Goal: Task Accomplishment & Management: Manage account settings

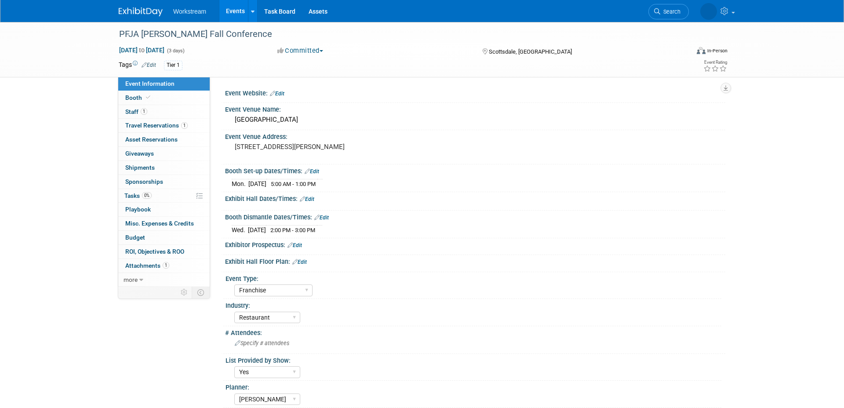
select select "Franchise"
select select "Restaurant"
select select "Yes"
select select "[PERSON_NAME]"
click at [238, 12] on link "Events" at bounding box center [235, 11] width 32 height 22
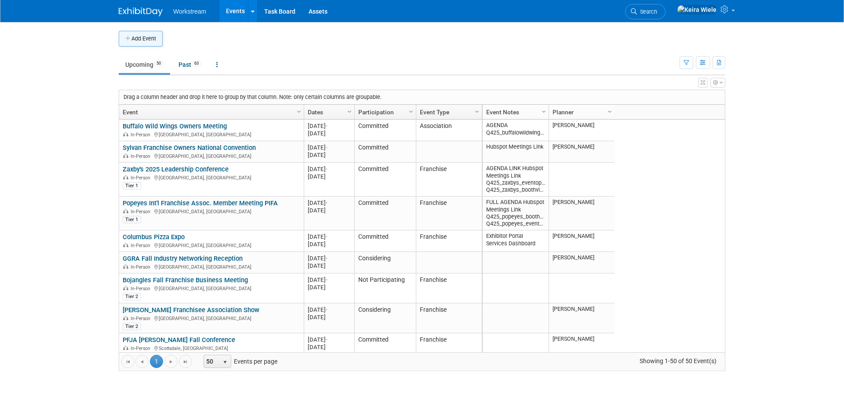
click at [147, 42] on button "Add Event" at bounding box center [141, 39] width 44 height 16
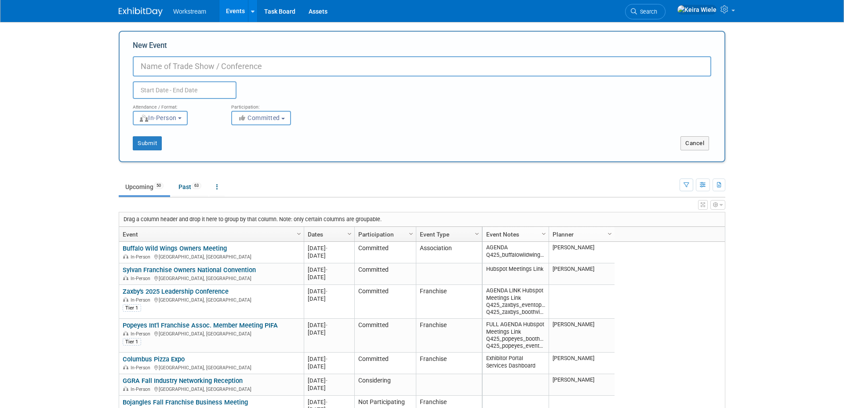
type input "E"
type input "2"
type input "W"
type input "E"
type input "EWC Connect 2026"
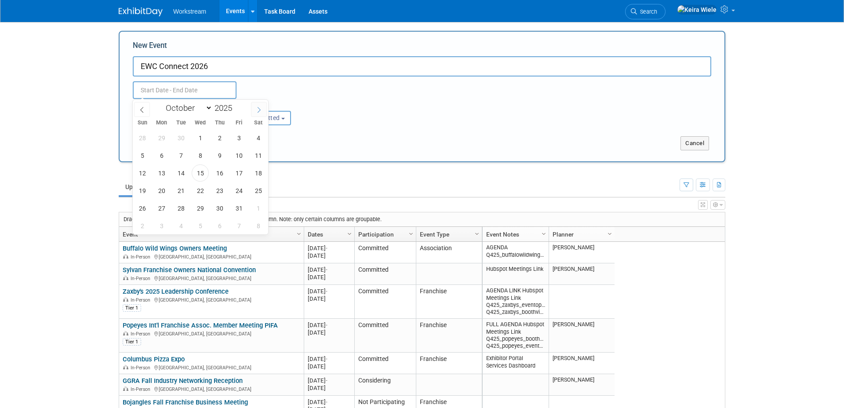
click at [257, 110] on icon at bounding box center [259, 110] width 6 height 6
select select "11"
click at [257, 110] on icon at bounding box center [259, 110] width 6 height 6
type input "2026"
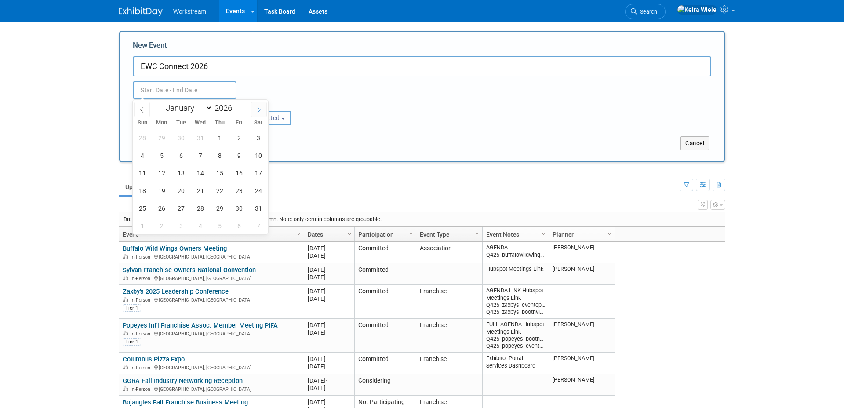
click at [257, 110] on icon at bounding box center [259, 110] width 6 height 6
select select "2"
click at [140, 133] on span "1" at bounding box center [142, 137] width 17 height 17
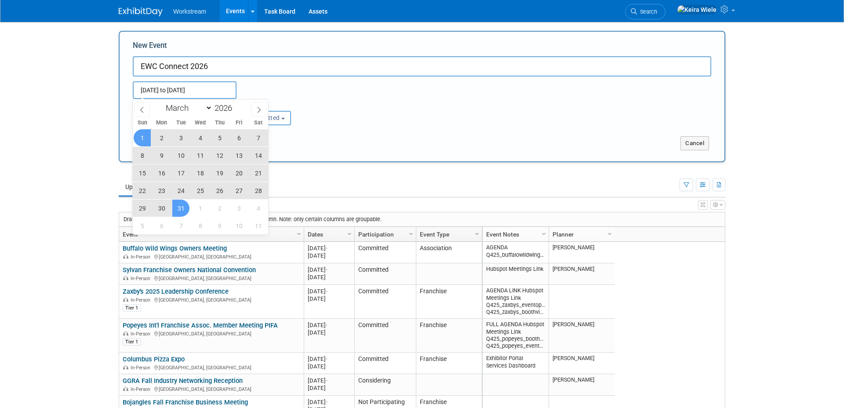
click at [182, 208] on span "31" at bounding box center [180, 208] width 17 height 17
type input "Mar 1, 2026 to Mar 31, 2026"
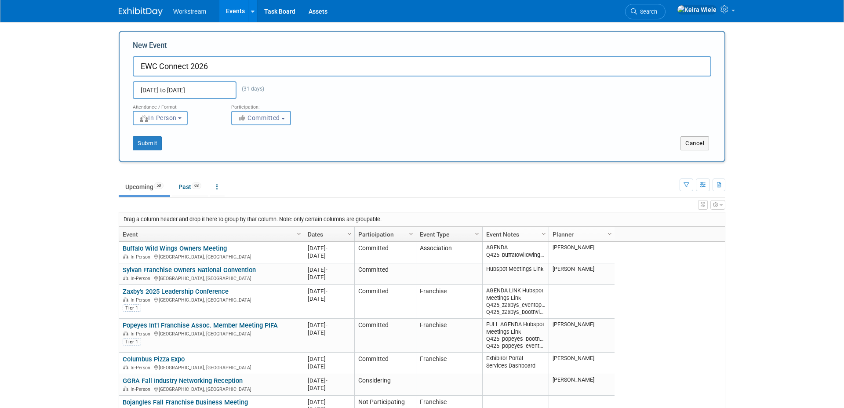
click at [277, 116] on span "Committed" at bounding box center [258, 117] width 43 height 7
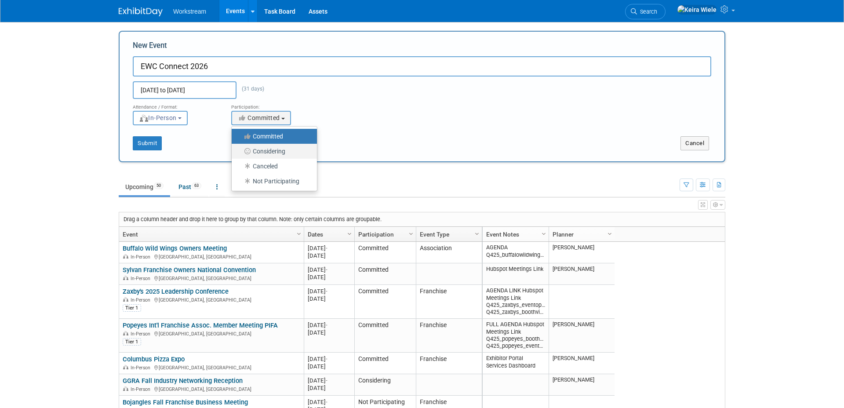
click at [271, 149] on label "Considering" at bounding box center [272, 151] width 72 height 11
click at [240, 149] on input "Considering" at bounding box center [237, 152] width 6 height 6
select select "2"
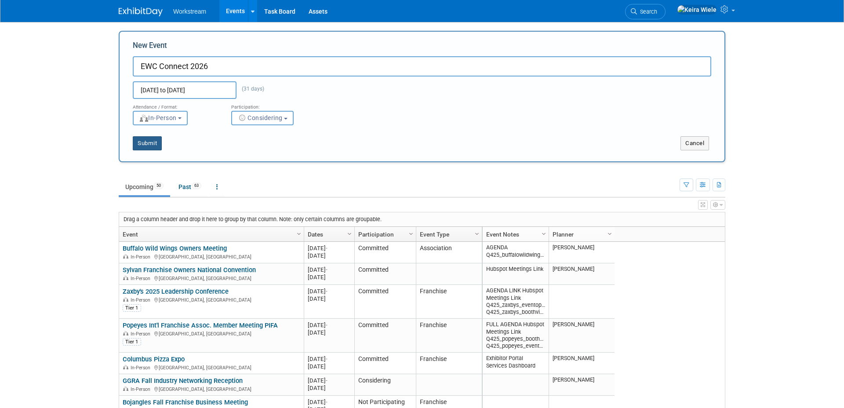
click at [148, 146] on button "Submit" at bounding box center [147, 143] width 29 height 14
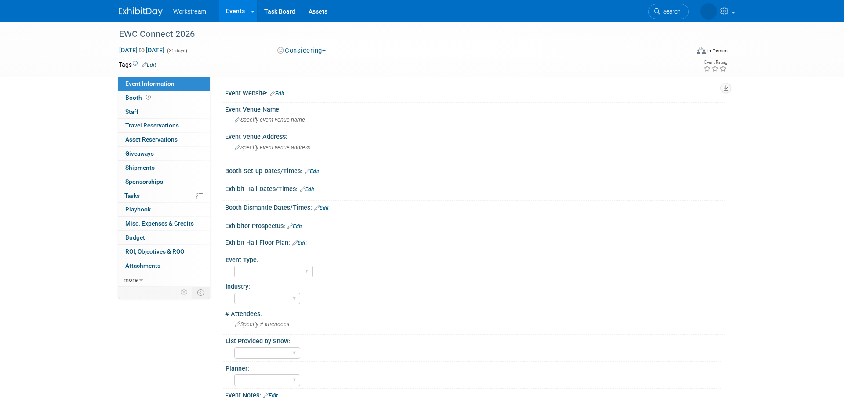
click at [146, 64] on icon at bounding box center [144, 65] width 5 height 6
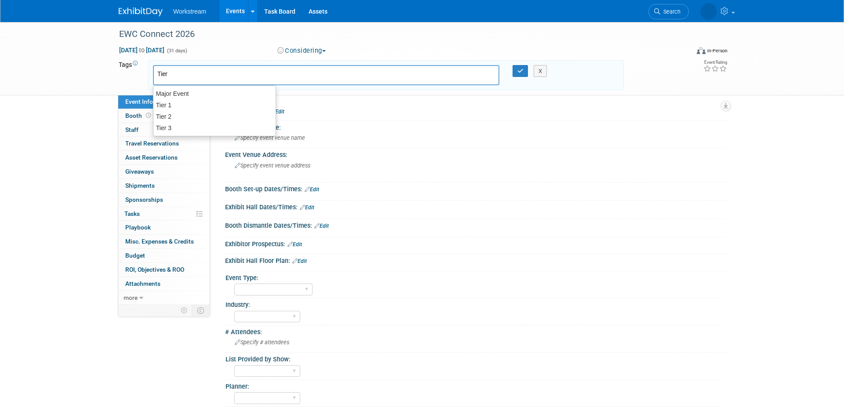
type input "Tier 2"
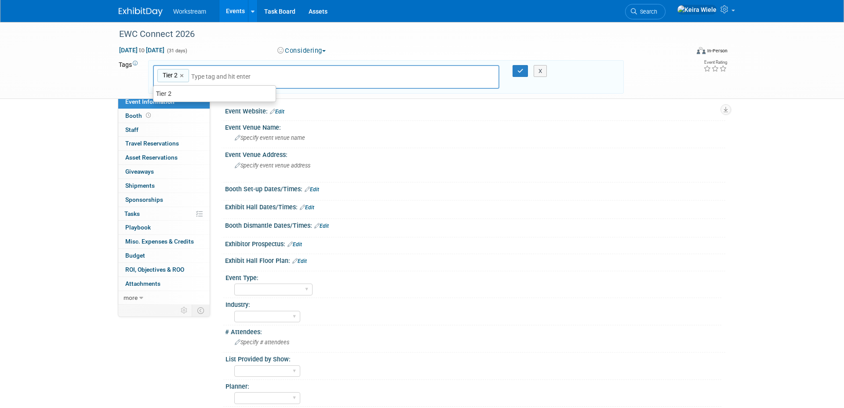
click at [430, 228] on div "Booth Dismantle Dates/Times: Edit" at bounding box center [475, 224] width 500 height 11
click at [269, 137] on span "Specify event venue name" at bounding box center [270, 138] width 70 height 7
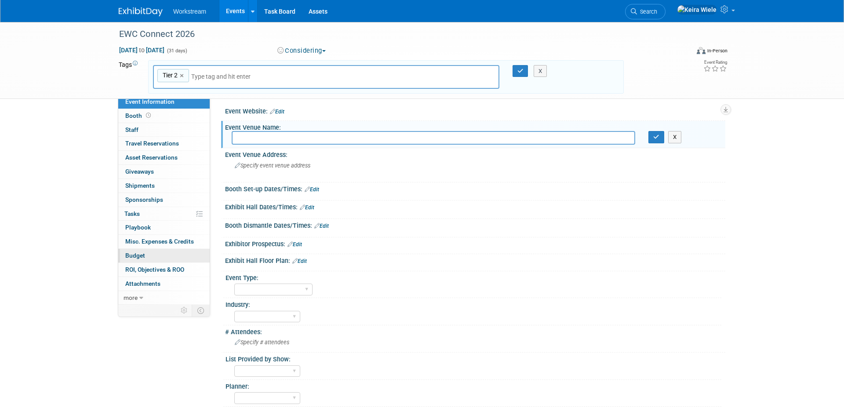
click at [135, 254] on span "Budget" at bounding box center [135, 255] width 20 height 7
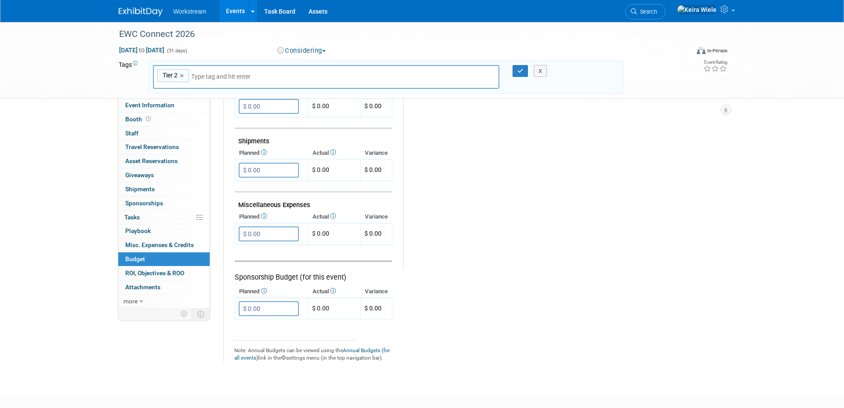
scroll to position [505, 0]
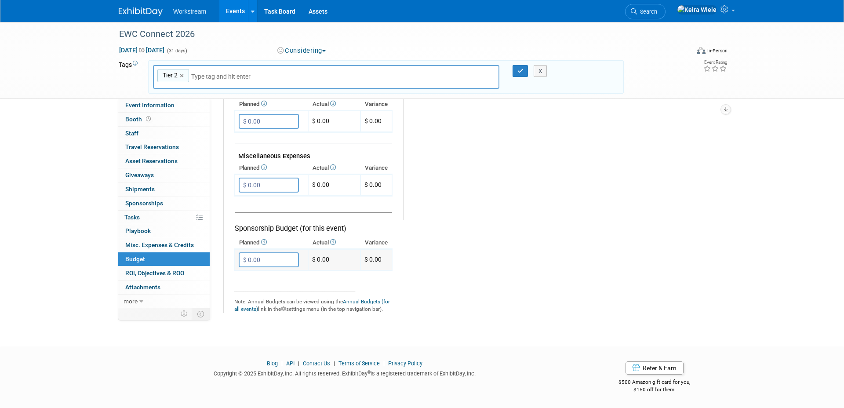
click at [272, 254] on input "$ 0.00" at bounding box center [269, 259] width 60 height 15
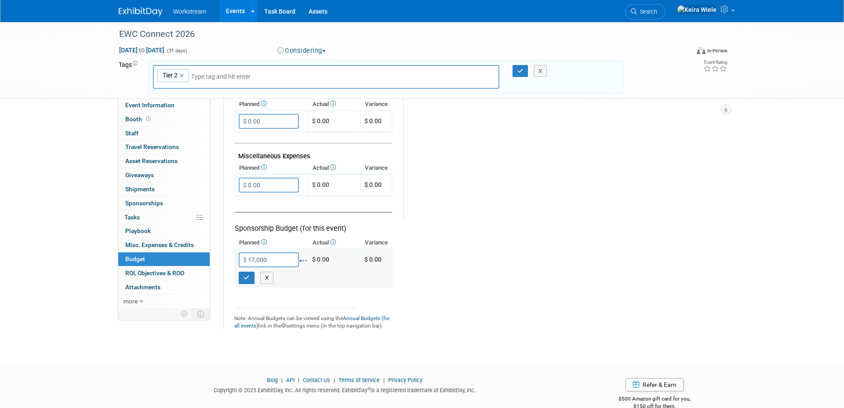
type input "$ 17,000.00"
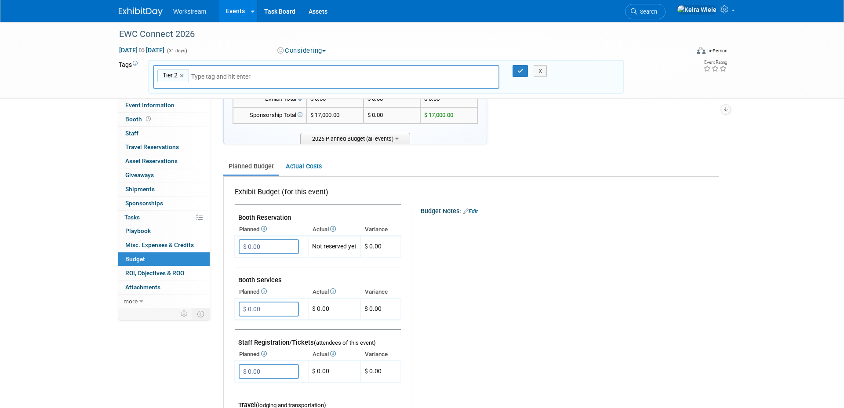
scroll to position [0, 0]
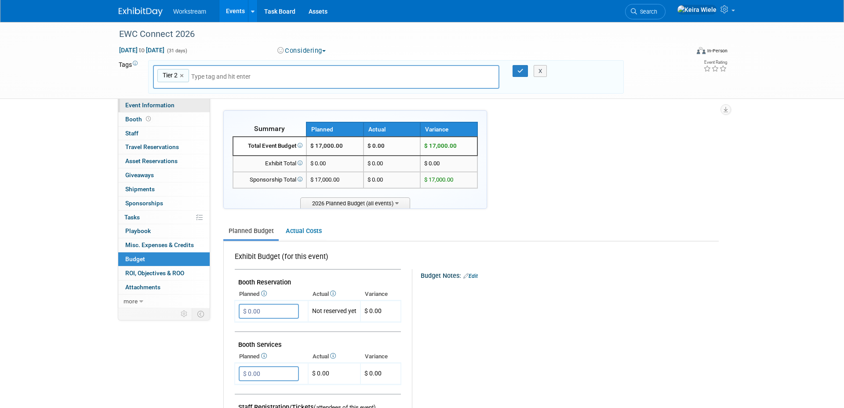
click at [161, 104] on span "Event Information" at bounding box center [149, 105] width 49 height 7
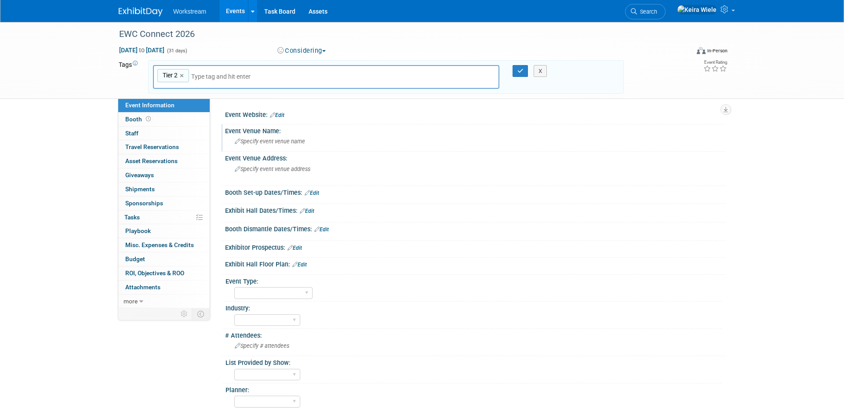
click at [254, 144] on span "Specify event venue name" at bounding box center [270, 141] width 70 height 7
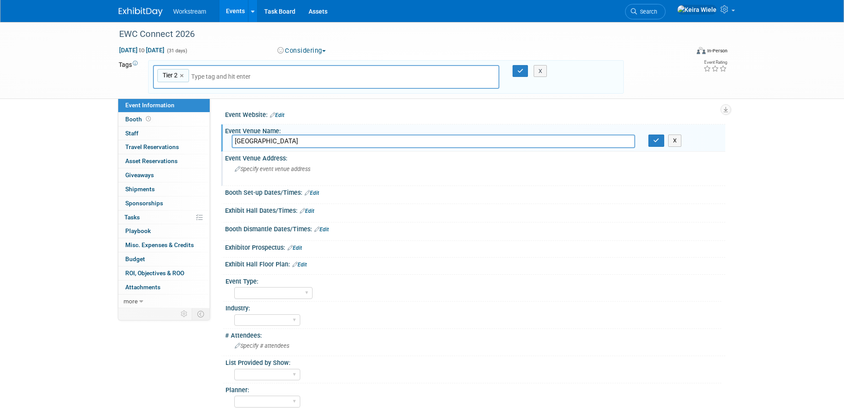
type input "Loews Hotel & Convention Center"
click at [254, 171] on span "Specify event venue address" at bounding box center [273, 169] width 76 height 7
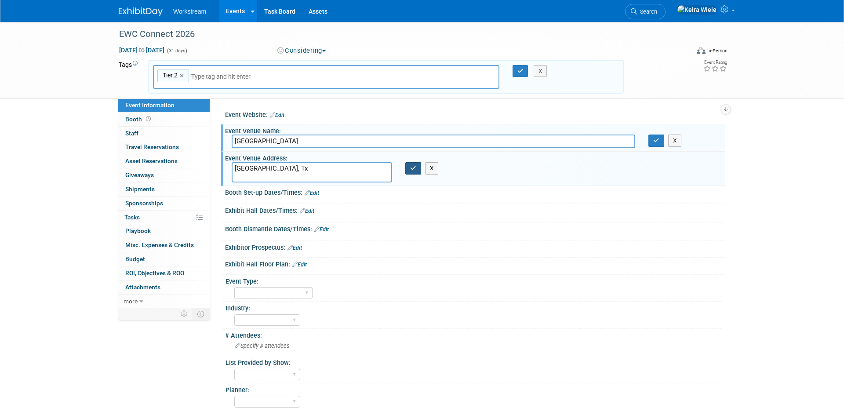
type textarea "[GEOGRAPHIC_DATA], Tx"
click at [412, 171] on icon "button" at bounding box center [413, 168] width 6 height 6
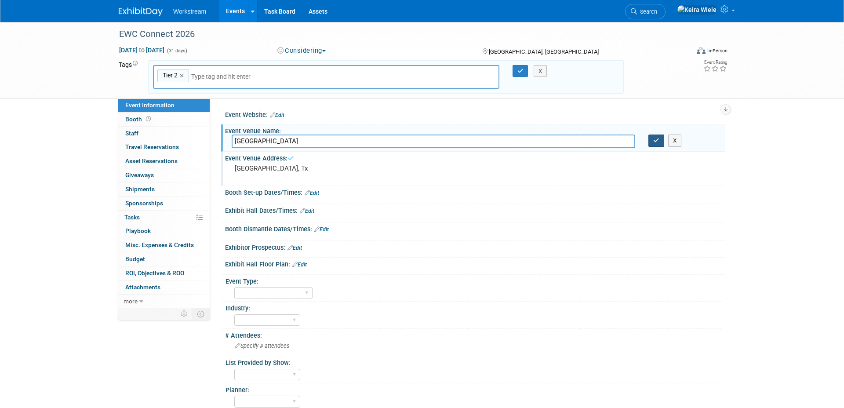
click at [652, 144] on button "button" at bounding box center [657, 141] width 16 height 12
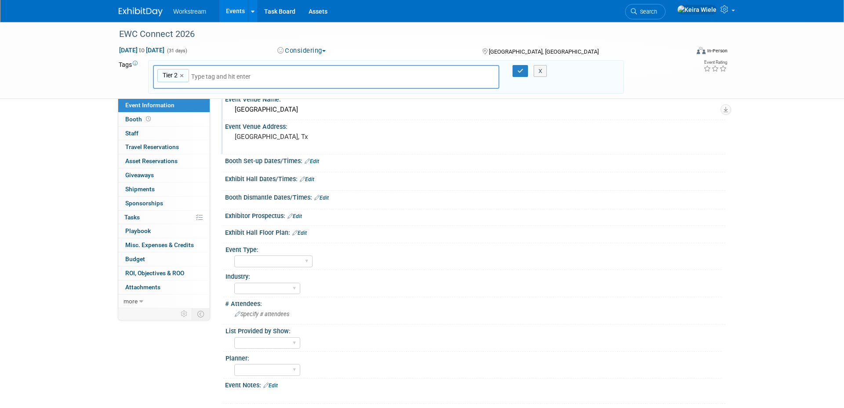
scroll to position [70, 0]
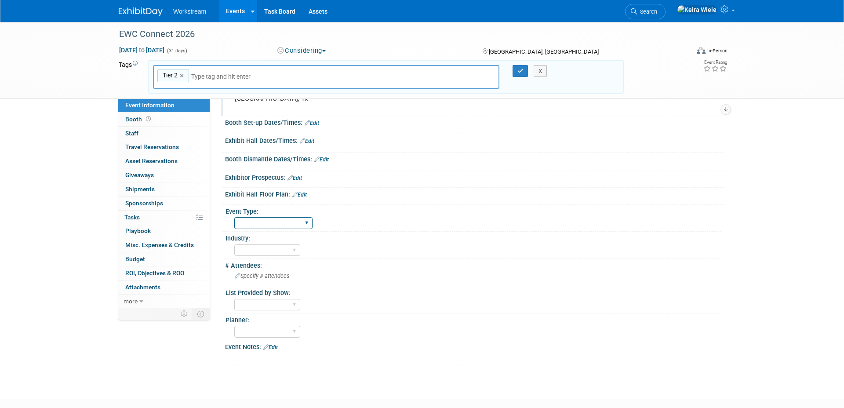
click at [286, 218] on select "Hosted Franchise Association Industry/Independent Food Distributor" at bounding box center [273, 223] width 78 height 12
click at [234, 217] on select "Hosted Franchise Association Industry/Independent Food Distributor" at bounding box center [273, 223] width 78 height 12
click at [273, 218] on select "Hosted Franchise Association Industry/Independent Food Distributor" at bounding box center [273, 223] width 78 height 12
select select "Franchise"
click at [234, 217] on select "Hosted Franchise Association Industry/Independent Food Distributor" at bounding box center [273, 223] width 78 height 12
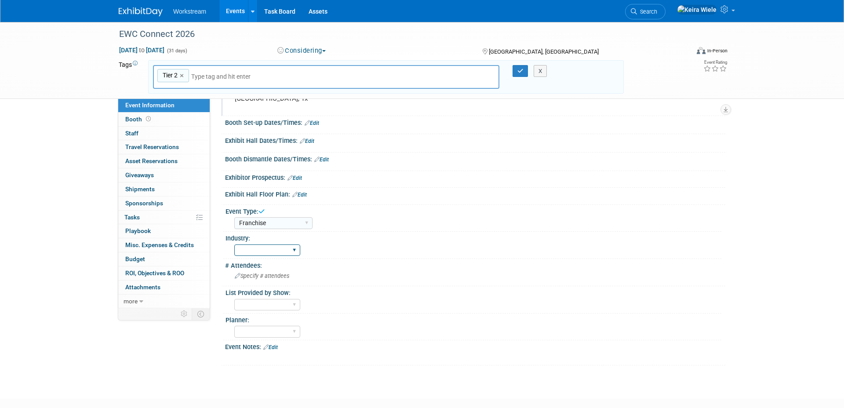
click at [269, 252] on select "Accounting Broker/Benefits Restaurant Healthcare Hospitality Misc/Other" at bounding box center [267, 250] width 66 height 12
select select "Restaurant"
click at [234, 244] on select "Accounting Broker/Benefits Restaurant Healthcare Hospitality Misc/Other" at bounding box center [267, 250] width 66 height 12
click at [265, 248] on select "Accounting Broker/Benefits Restaurant Healthcare Hospitality Misc/Other" at bounding box center [267, 250] width 66 height 12
select select
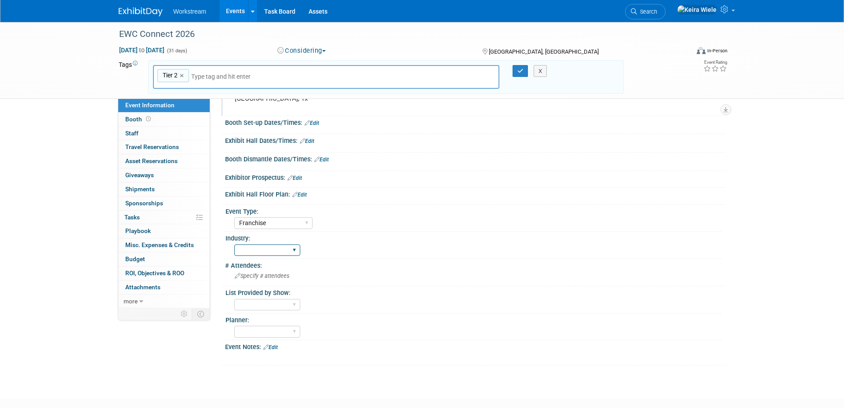
click at [234, 244] on select "Accounting Broker/Benefits Restaurant Healthcare Hospitality Misc/Other" at bounding box center [267, 250] width 66 height 12
click at [314, 295] on div "List Provided by Show:" at bounding box center [474, 291] width 496 height 11
click at [288, 274] on span "Specify # attendees" at bounding box center [262, 276] width 55 height 7
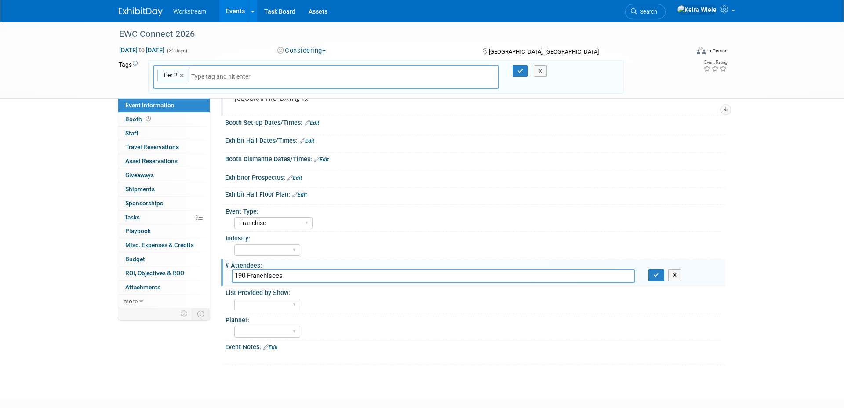
type input "190 Franchisees"
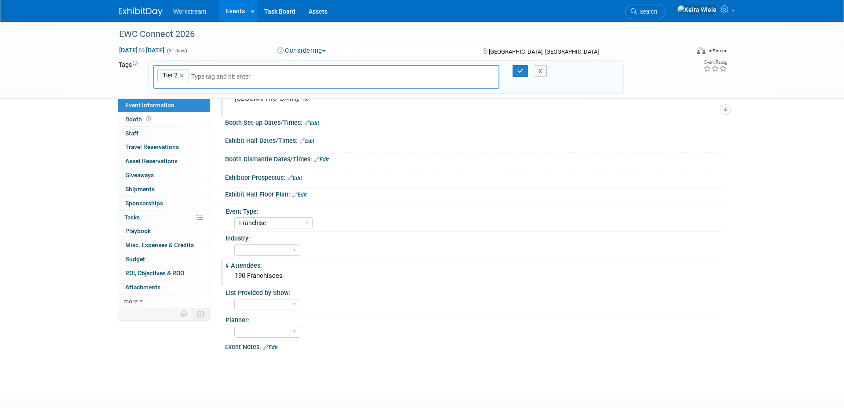
scroll to position [72, 0]
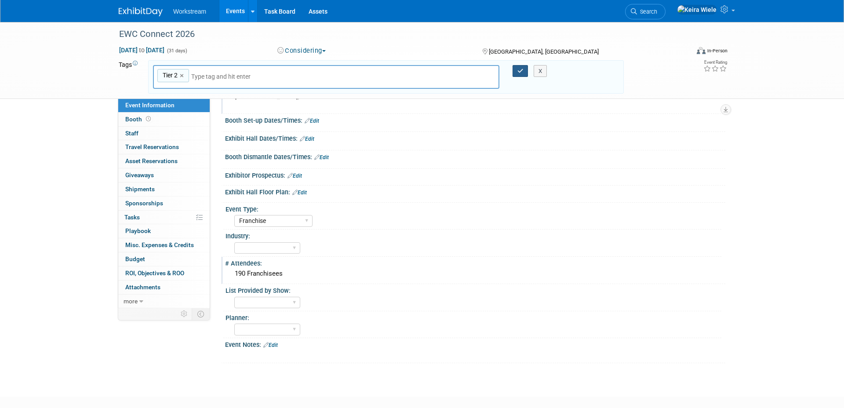
click at [520, 73] on icon "button" at bounding box center [521, 71] width 6 height 6
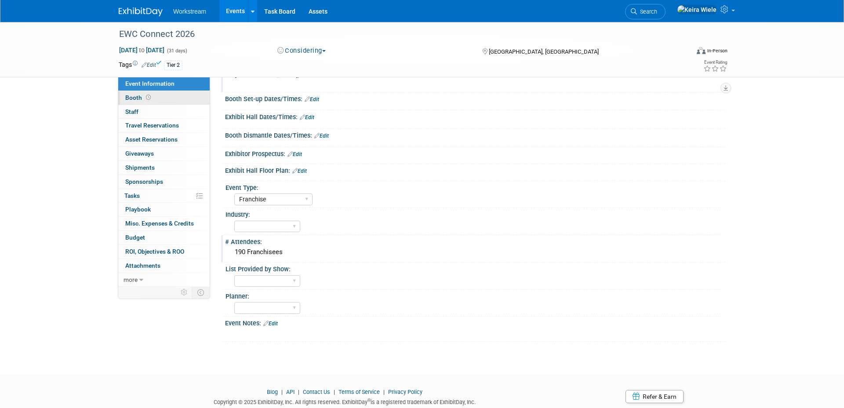
click at [179, 100] on link "Booth" at bounding box center [163, 98] width 91 height 14
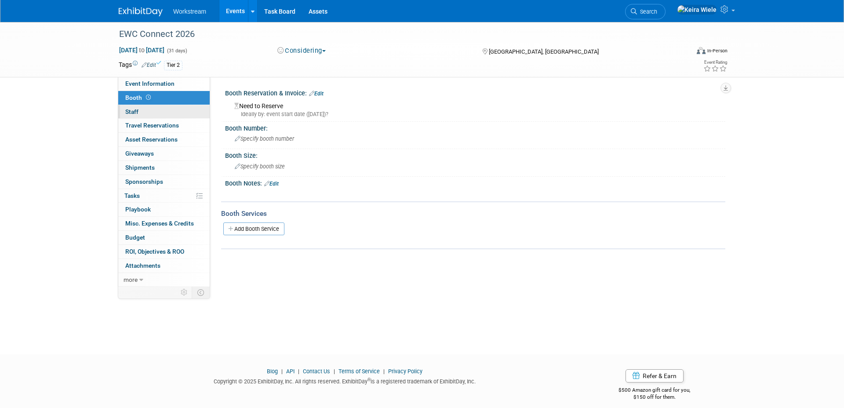
click at [175, 109] on link "0 Staff 0" at bounding box center [163, 112] width 91 height 14
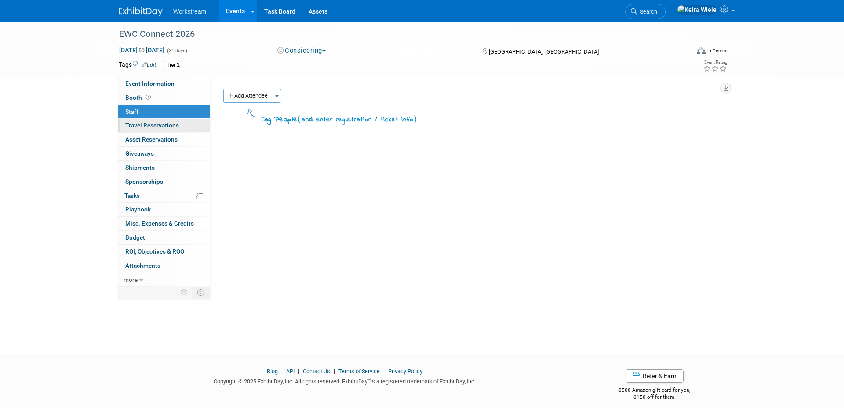
click at [175, 126] on span "Travel Reservations 0" at bounding box center [152, 125] width 54 height 7
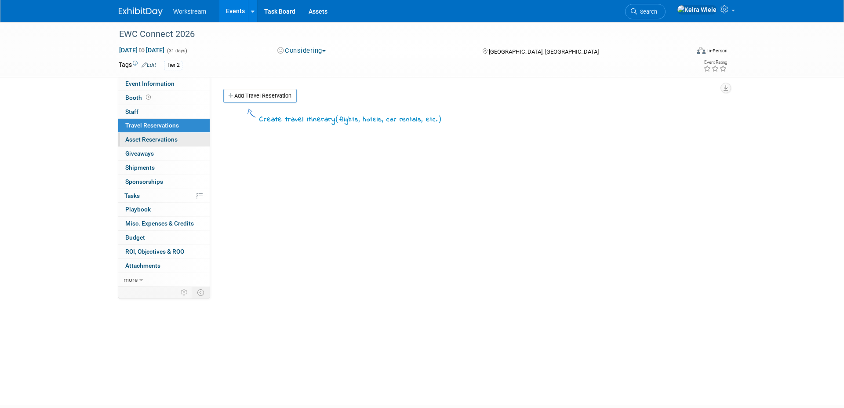
click at [176, 143] on link "0 Asset Reservations 0" at bounding box center [163, 140] width 91 height 14
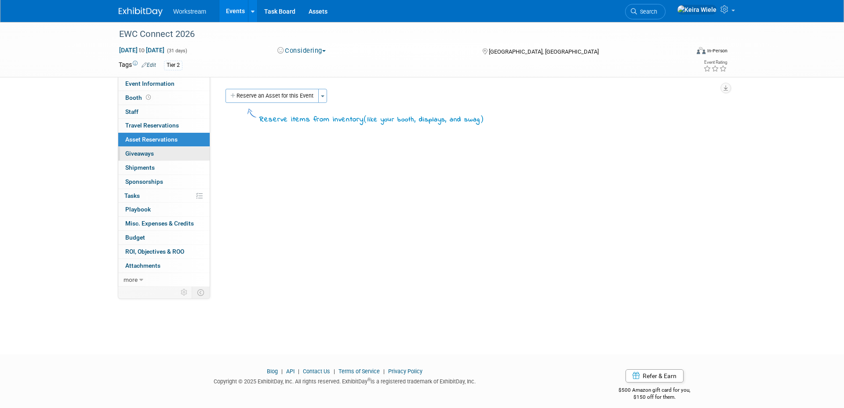
click at [174, 157] on link "0 Giveaways 0" at bounding box center [163, 154] width 91 height 14
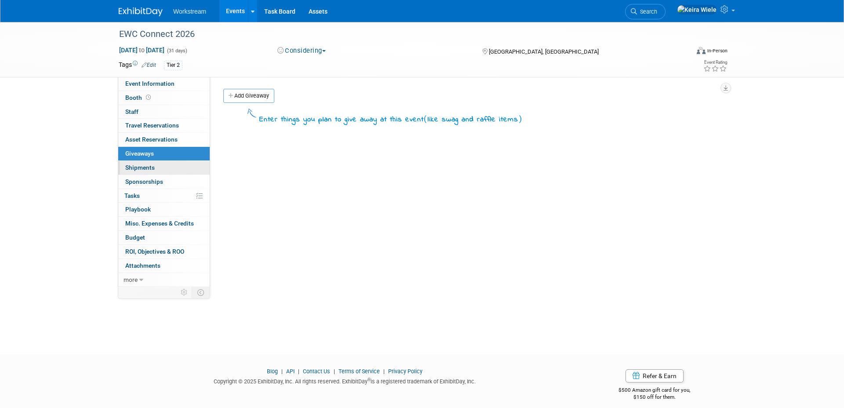
click at [175, 174] on link "0 Shipments 0" at bounding box center [163, 168] width 91 height 14
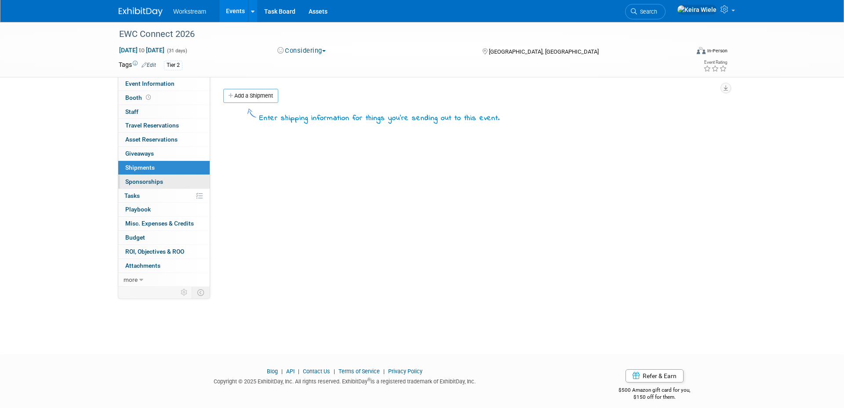
click at [174, 184] on link "0 Sponsorships 0" at bounding box center [163, 182] width 91 height 14
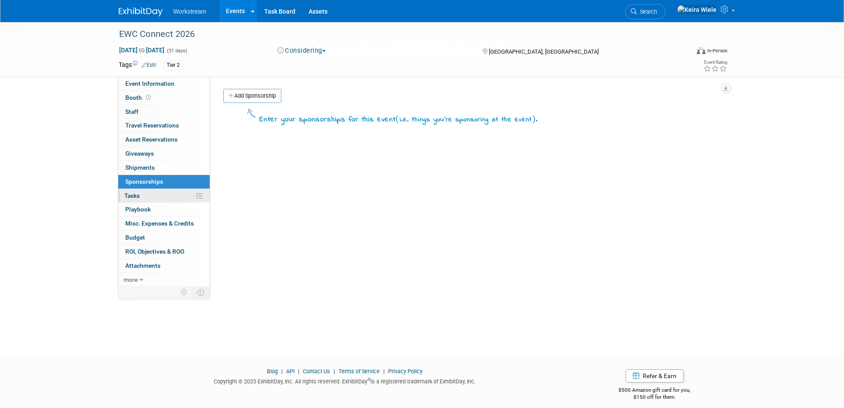
click at [167, 193] on link "0% Tasks 0%" at bounding box center [163, 196] width 91 height 14
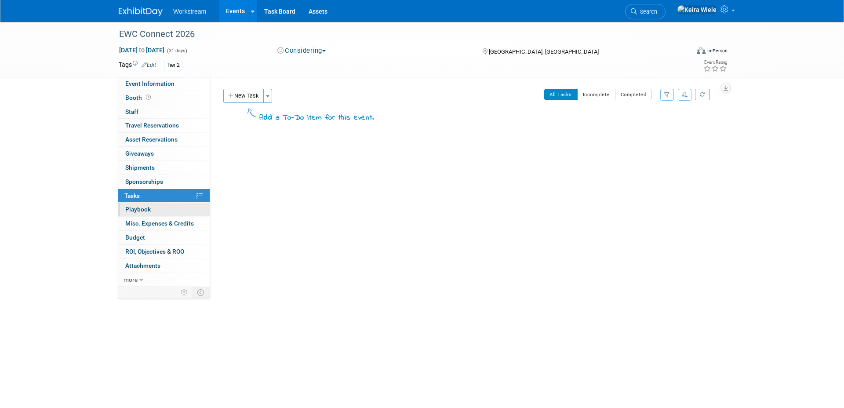
click at [163, 208] on link "0 Playbook 0" at bounding box center [163, 210] width 91 height 14
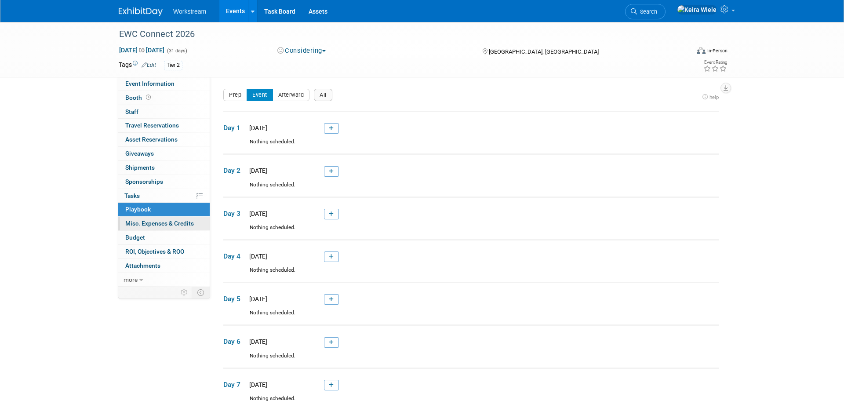
click at [162, 223] on span "Misc. Expenses & Credits 0" at bounding box center [159, 223] width 69 height 7
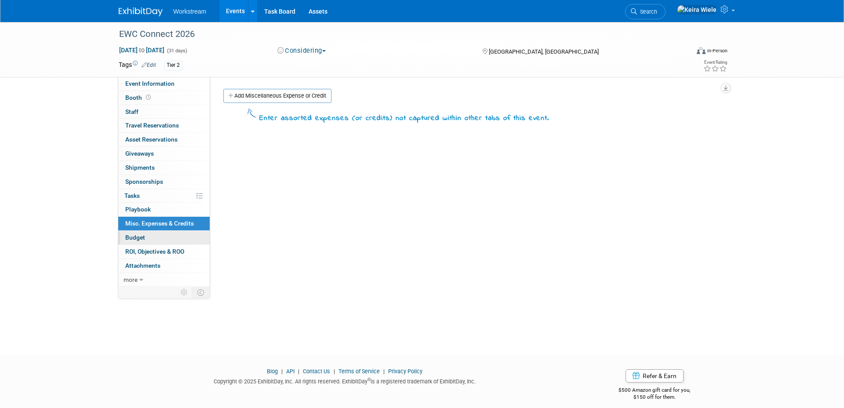
click at [158, 237] on link "Budget" at bounding box center [163, 238] width 91 height 14
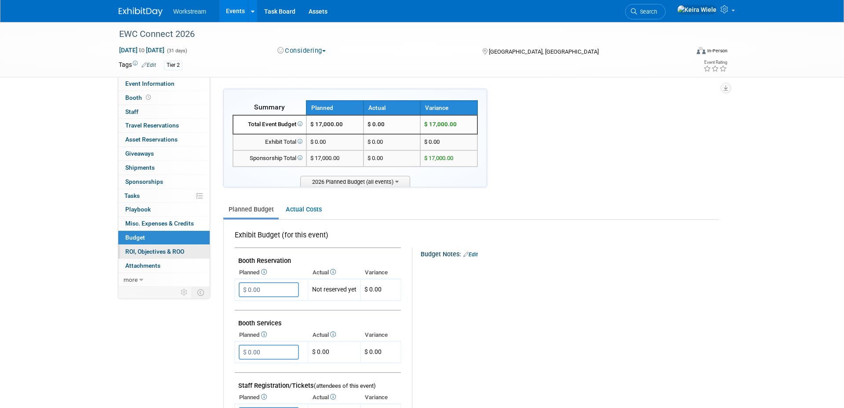
click at [153, 252] on span "ROI, Objectives & ROO 0" at bounding box center [154, 251] width 59 height 7
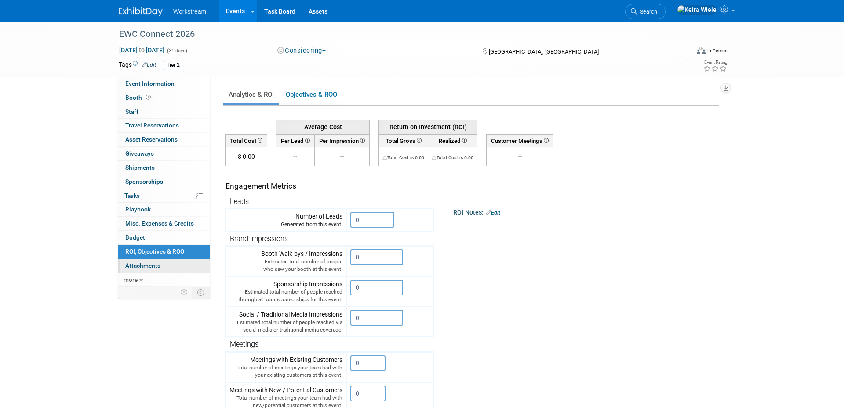
click at [153, 269] on span "Attachments 0" at bounding box center [142, 265] width 35 height 7
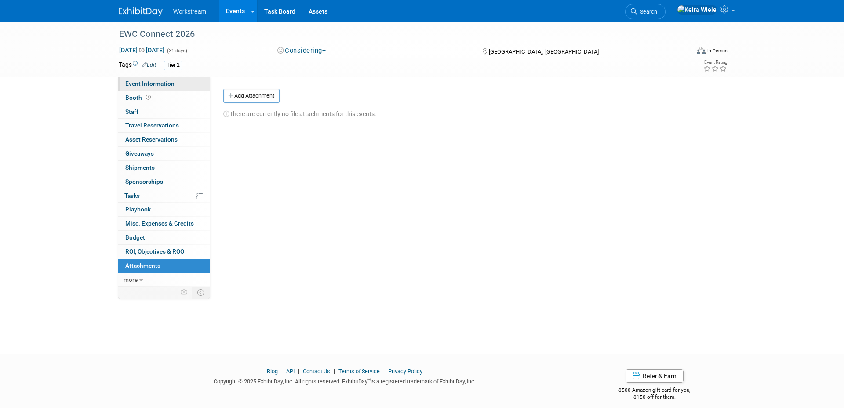
click at [151, 85] on span "Event Information" at bounding box center [149, 83] width 49 height 7
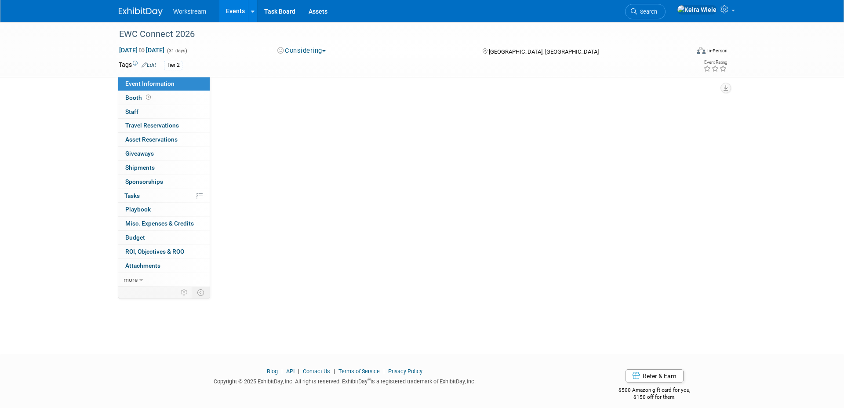
select select "Franchise"
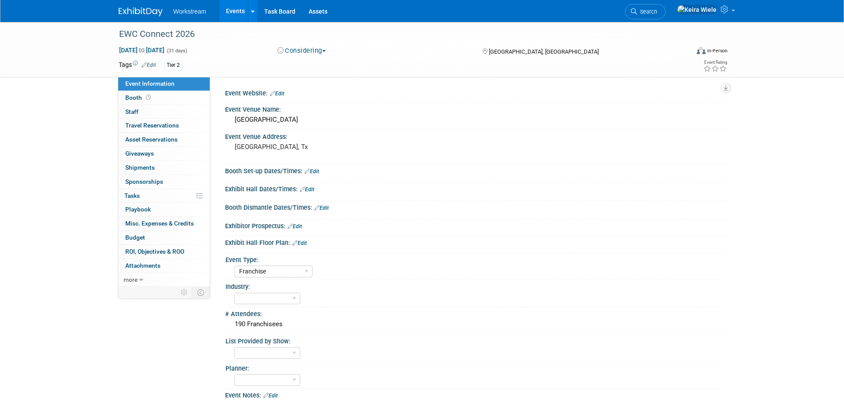
click at [300, 224] on link "Edit" at bounding box center [295, 226] width 15 height 6
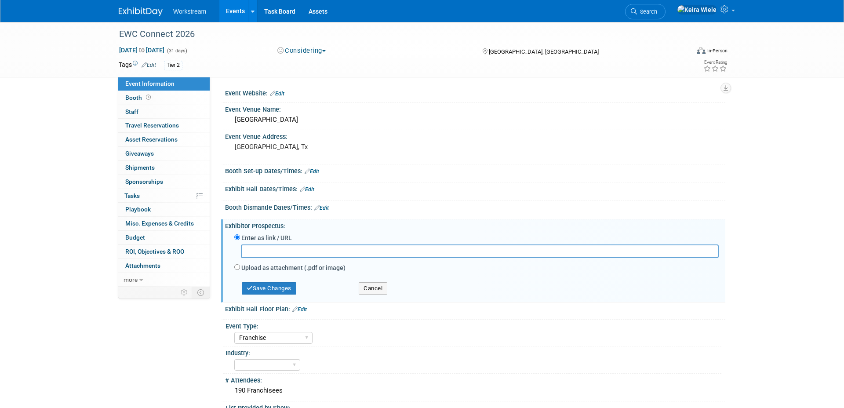
type input "https://drive.google.com/file/d/163zu5p05m6YeGEFasvHW4f9tZZ2chtXd/view?usp=driv…"
click at [300, 250] on input "https://drive.google.com/file/d/163zu5p05m6YeGEFasvHW4f9tZZ2chtXd/view?usp=driv…" at bounding box center [480, 251] width 478 height 14
click at [285, 268] on label "Upload as attachment (.pdf or image)" at bounding box center [293, 267] width 104 height 9
click at [240, 268] on input "Upload as attachment (.pdf or image)" at bounding box center [237, 267] width 6 height 6
radio input "true"
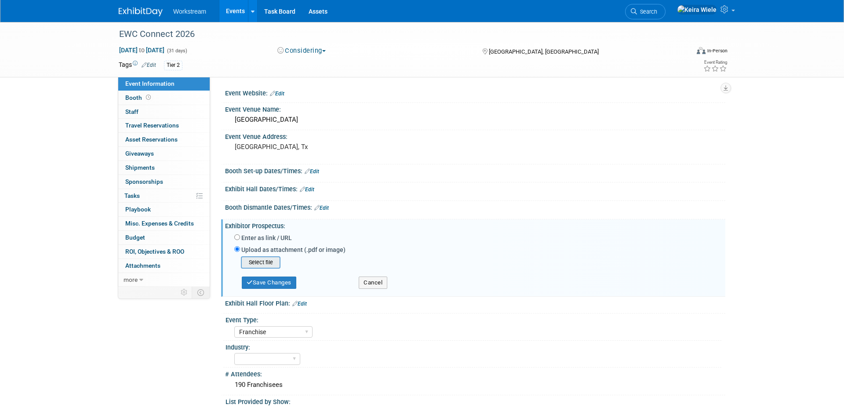
click at [269, 258] on input "file" at bounding box center [227, 262] width 105 height 11
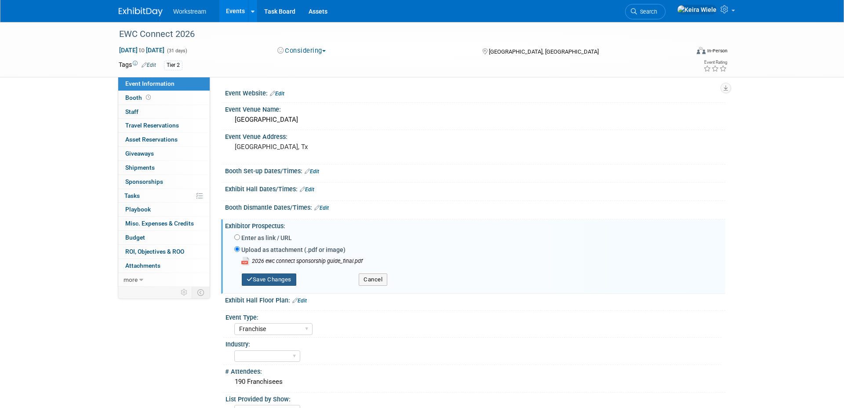
click at [291, 275] on button "Save Changes" at bounding box center [269, 280] width 55 height 12
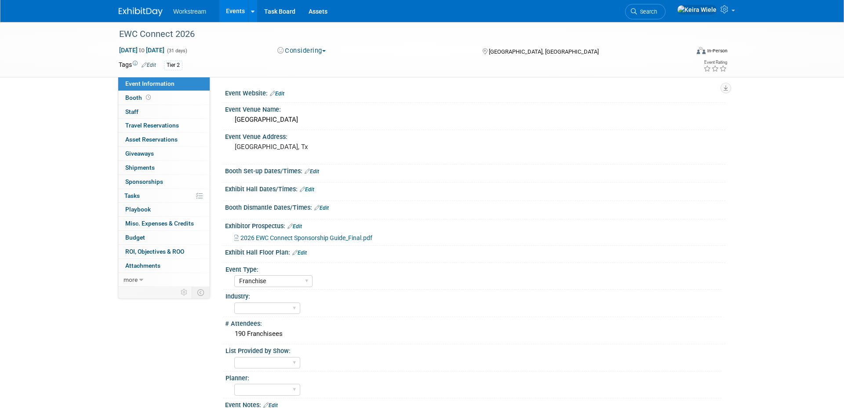
click at [238, 12] on link "Events" at bounding box center [235, 11] width 32 height 22
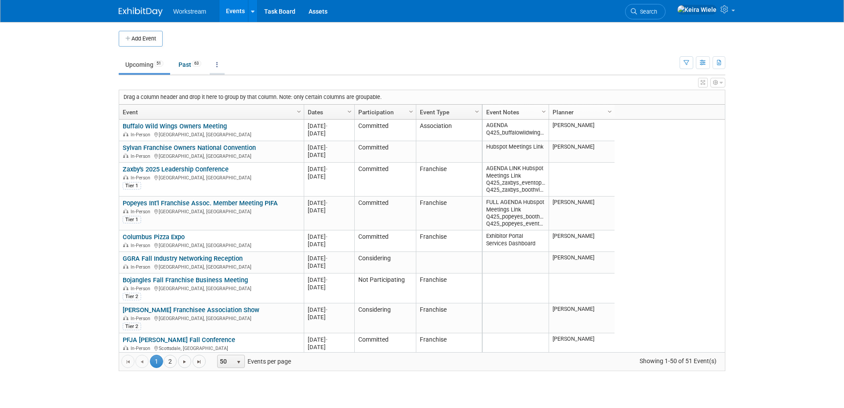
click at [222, 57] on link at bounding box center [217, 64] width 15 height 17
click at [237, 101] on link "Grouped Annually Events grouped by year" at bounding box center [245, 104] width 70 height 19
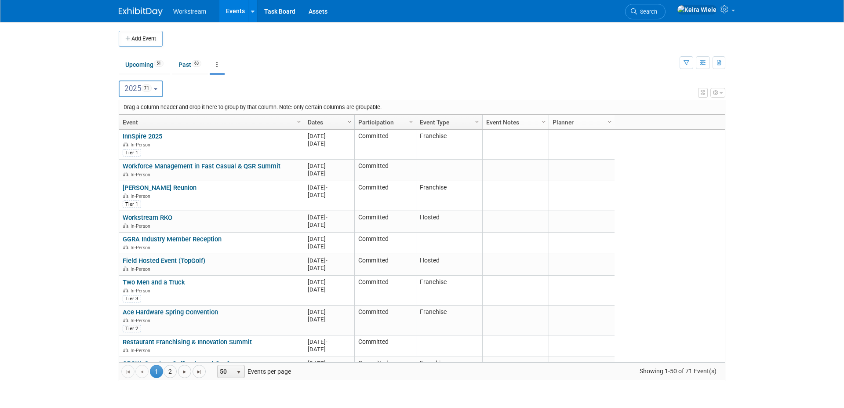
click at [159, 86] on button "2025 71" at bounding box center [141, 88] width 44 height 17
click at [152, 142] on span "39" at bounding box center [151, 145] width 10 height 7
click at [126, 142] on input "2026 39" at bounding box center [123, 145] width 6 height 6
select select "2026"
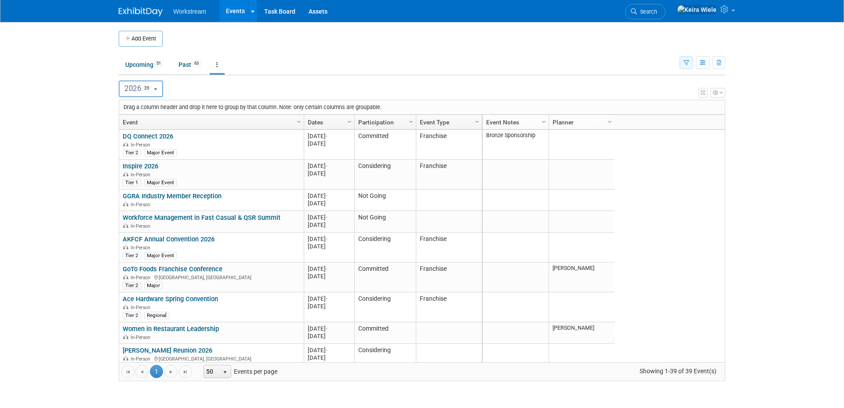
click at [689, 68] on button "button" at bounding box center [687, 62] width 14 height 13
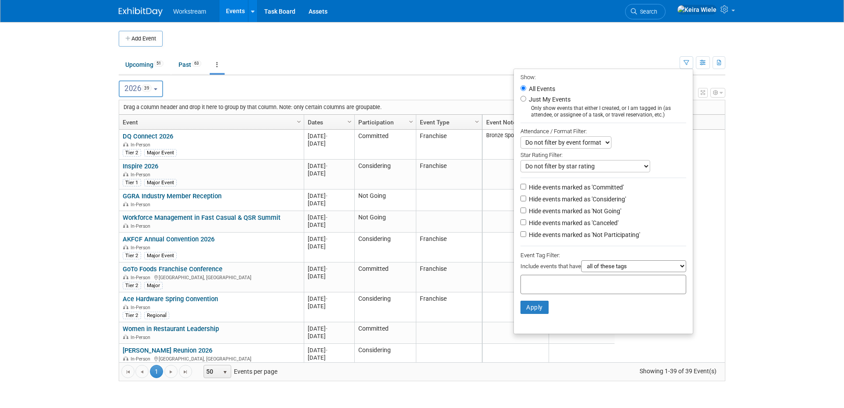
click at [564, 213] on label "Hide events marked as 'Not Going'" at bounding box center [574, 211] width 94 height 9
click at [526, 213] on input "Hide events marked as 'Not Going'" at bounding box center [524, 211] width 6 height 6
checkbox input "true"
click at [559, 228] on li "Hide events marked as 'Canceled'" at bounding box center [603, 224] width 179 height 12
click at [559, 224] on label "Hide events marked as 'Canceled'" at bounding box center [572, 223] width 91 height 9
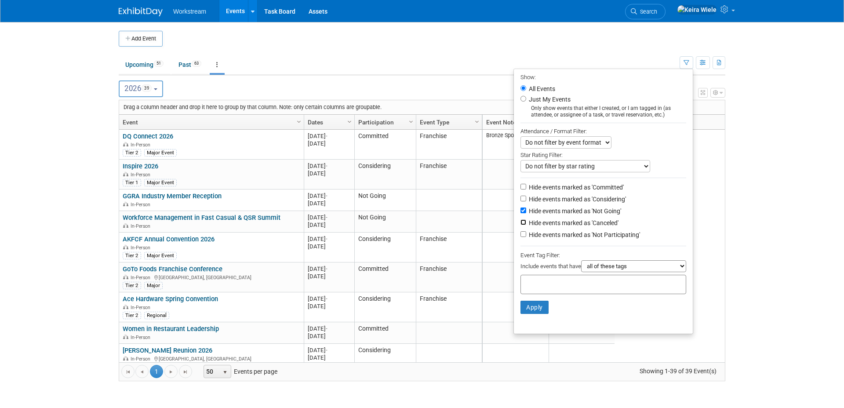
click at [526, 224] on input "Hide events marked as 'Canceled'" at bounding box center [524, 222] width 6 height 6
checkbox input "true"
click at [558, 239] on li "Hide events marked as 'Not Participating'" at bounding box center [603, 236] width 179 height 12
click at [559, 235] on label "Hide events marked as 'Not Participating'" at bounding box center [583, 234] width 113 height 9
click at [526, 235] on input "Hide events marked as 'Not Participating'" at bounding box center [524, 234] width 6 height 6
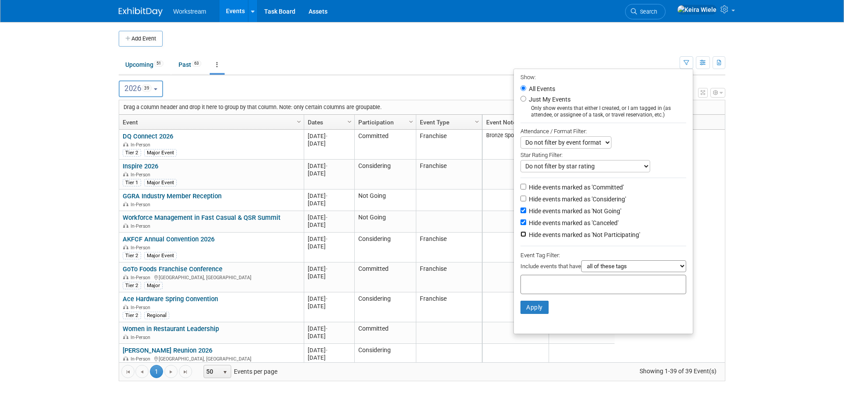
checkbox input "true"
click at [538, 306] on button "Apply" at bounding box center [535, 307] width 28 height 13
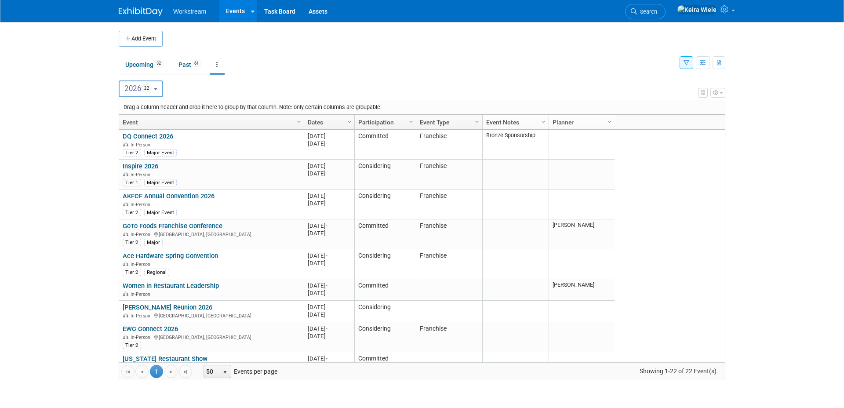
click at [73, 177] on body "Workstream Events Add Event Bulk Upload Events Shareable Event Boards Recently …" at bounding box center [422, 204] width 844 height 408
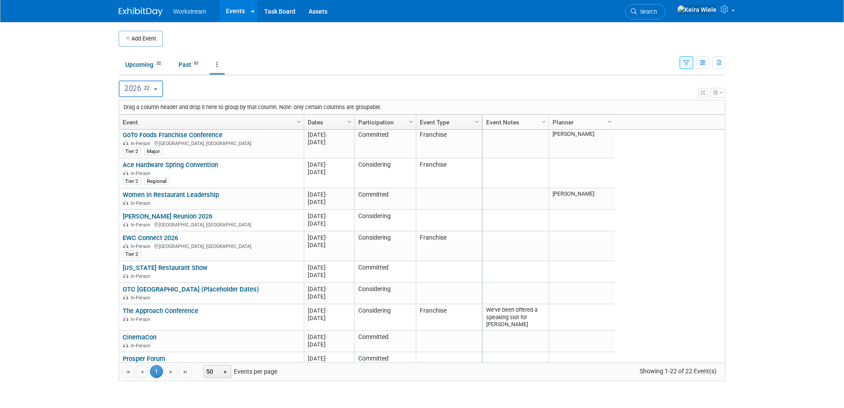
scroll to position [96, 0]
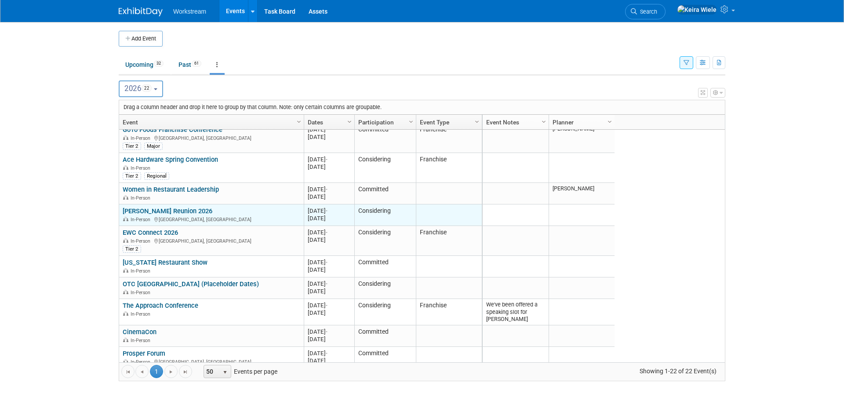
click at [179, 209] on link "[PERSON_NAME] Reunion 2026" at bounding box center [168, 211] width 90 height 8
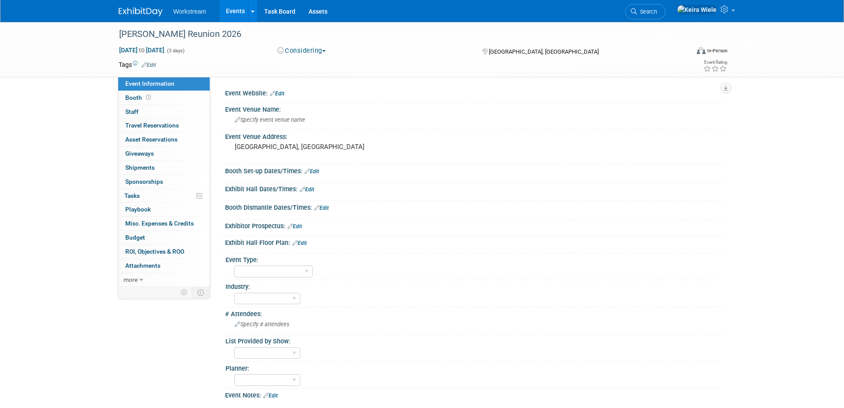
click at [154, 64] on link "Edit" at bounding box center [149, 65] width 15 height 6
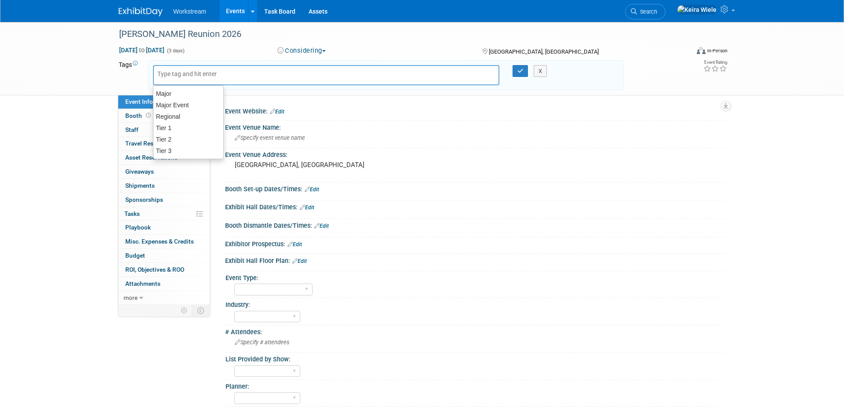
click at [177, 78] on input "text" at bounding box center [192, 73] width 70 height 9
click at [171, 128] on div "Tier 1" at bounding box center [188, 128] width 71 height 12
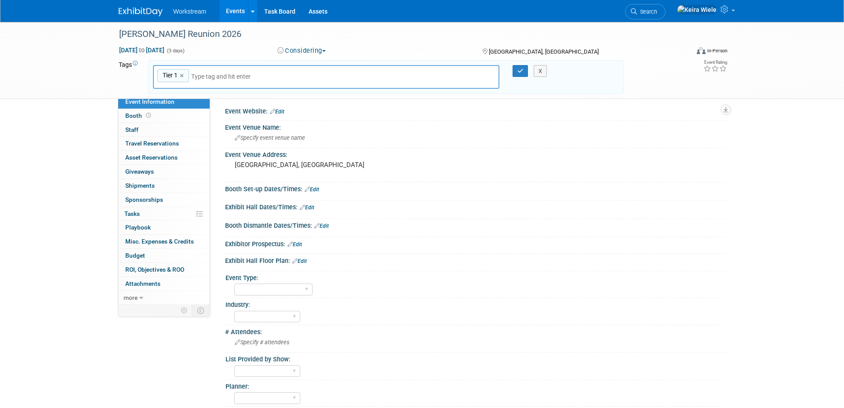
click at [205, 83] on div "Tier 1 Tier 1 ×" at bounding box center [326, 77] width 347 height 24
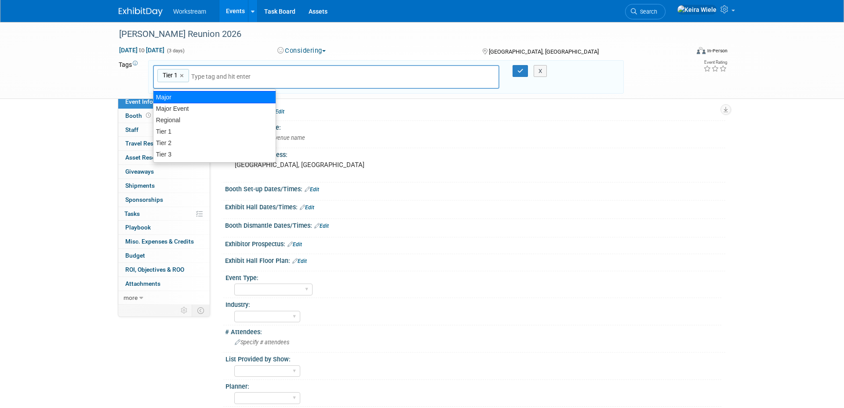
click at [200, 100] on div "Major" at bounding box center [214, 97] width 123 height 12
type input "Tier 1, Major"
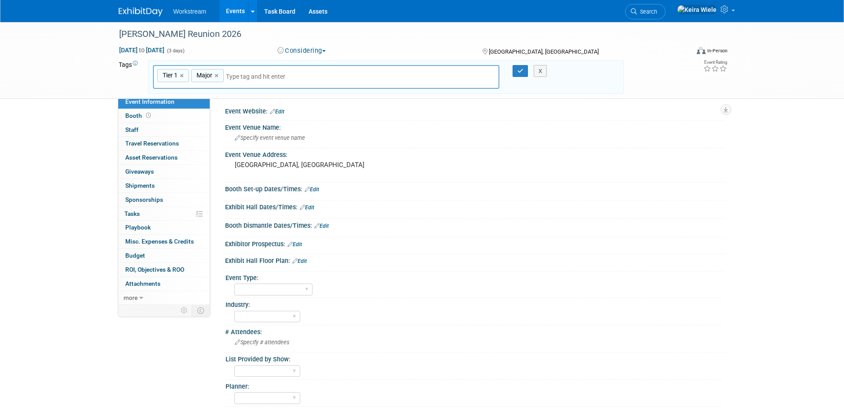
click at [523, 65] on div at bounding box center [515, 71] width 18 height 12
click at [523, 68] on icon "button" at bounding box center [521, 71] width 6 height 6
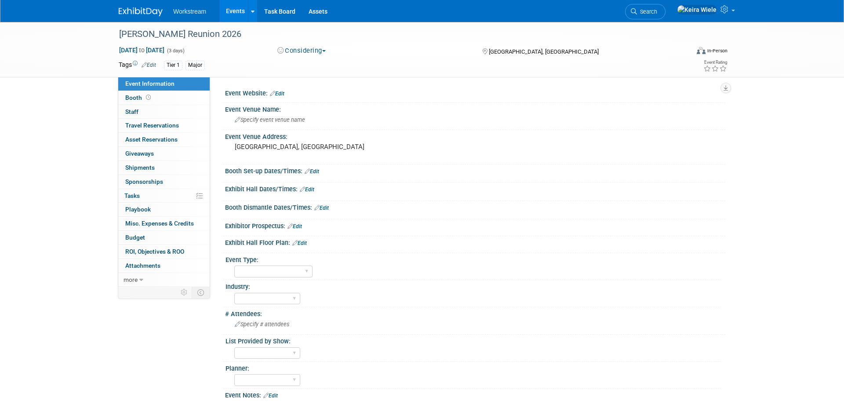
click at [233, 14] on link "Events" at bounding box center [235, 11] width 32 height 22
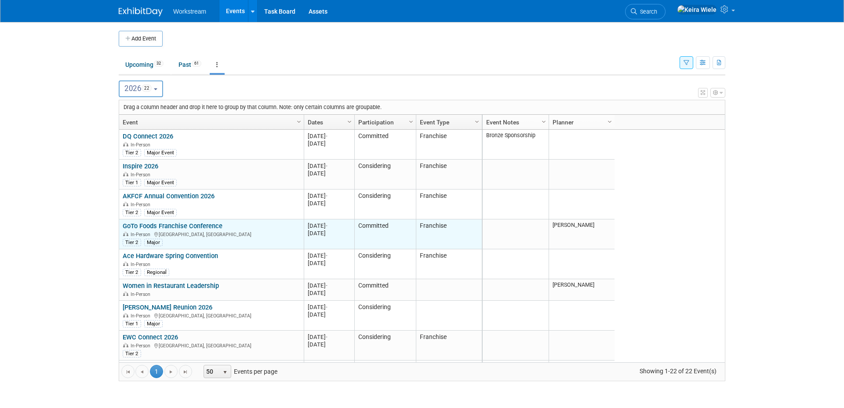
click at [213, 223] on link "GoTo Foods Franchise Conference" at bounding box center [173, 226] width 100 height 8
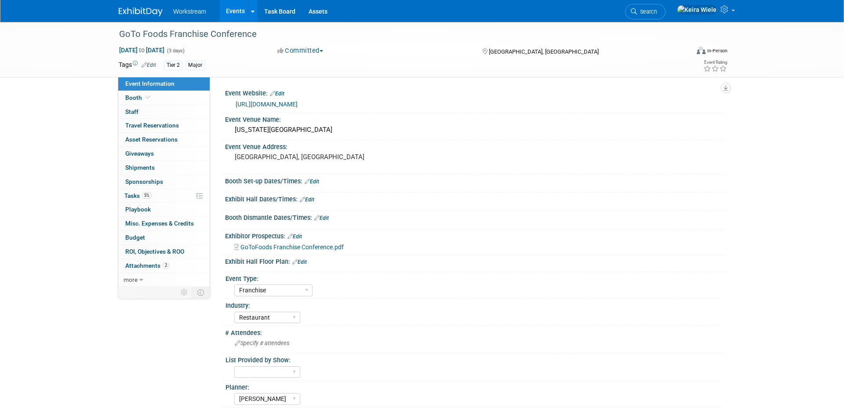
select select "Franchise"
select select "Restaurant"
select select "[PERSON_NAME]"
click at [193, 65] on div "Major" at bounding box center [195, 65] width 19 height 9
click at [144, 64] on icon at bounding box center [144, 65] width 5 height 6
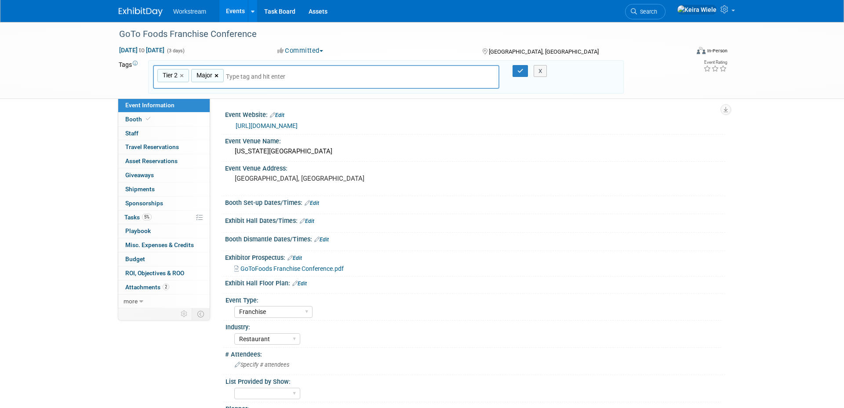
click at [217, 74] on link "×" at bounding box center [218, 76] width 6 height 10
click at [195, 108] on div "Major Event" at bounding box center [188, 109] width 71 height 12
type input "Tier 2, Major Event"
click at [517, 70] on button "button" at bounding box center [521, 71] width 16 height 12
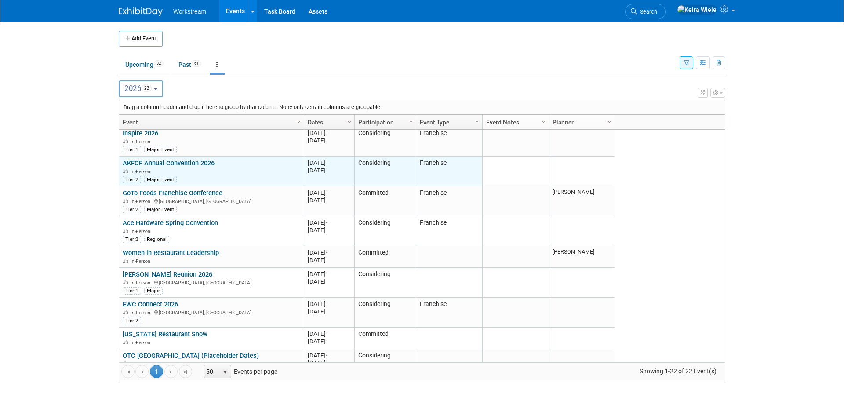
scroll to position [38, 0]
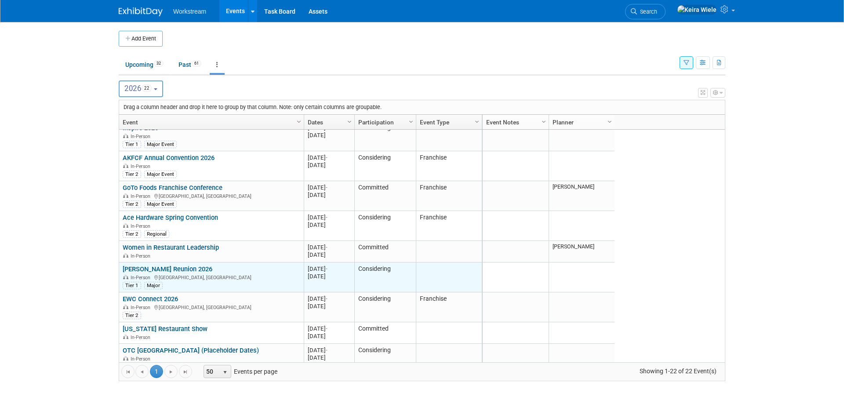
click at [178, 270] on link "[PERSON_NAME] Reunion 2026" at bounding box center [168, 269] width 90 height 8
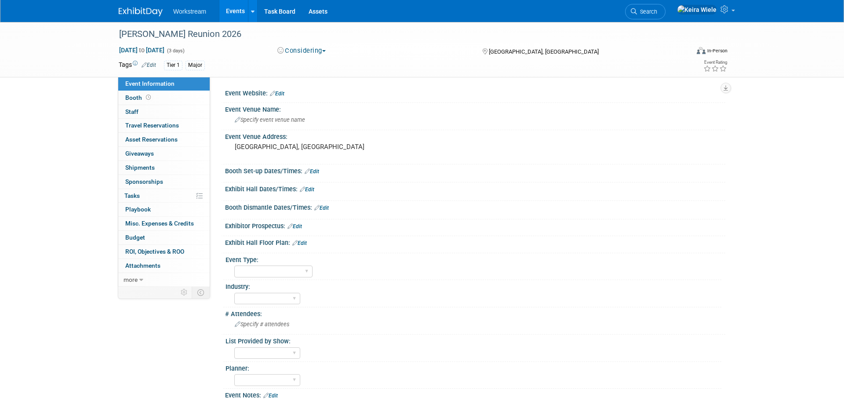
click at [151, 61] on span "Edit" at bounding box center [147, 64] width 17 height 7
click at [151, 63] on link "Edit" at bounding box center [149, 65] width 15 height 6
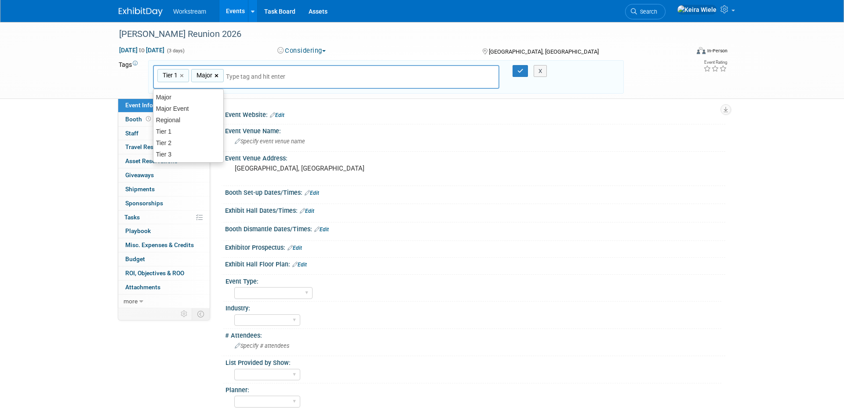
click at [217, 75] on link "×" at bounding box center [218, 76] width 6 height 10
click at [201, 104] on div "Major Event" at bounding box center [188, 109] width 71 height 12
type input "Tier 1, Major Event"
click at [518, 72] on icon "button" at bounding box center [521, 71] width 6 height 6
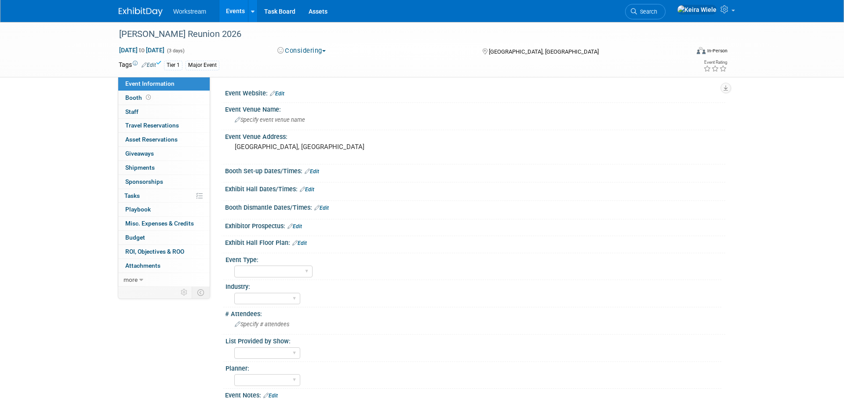
click at [236, 14] on link "Events" at bounding box center [235, 11] width 32 height 22
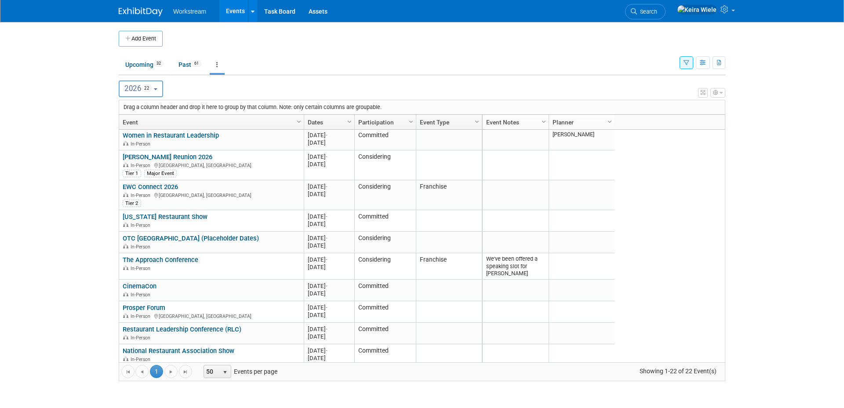
scroll to position [154, 0]
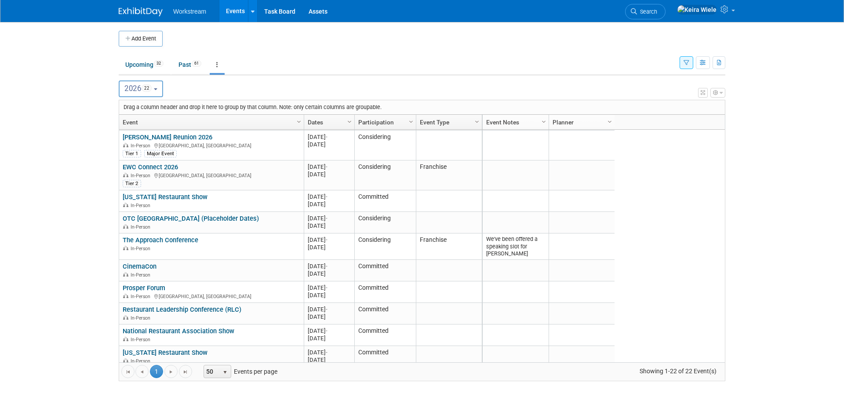
scroll to position [178, 0]
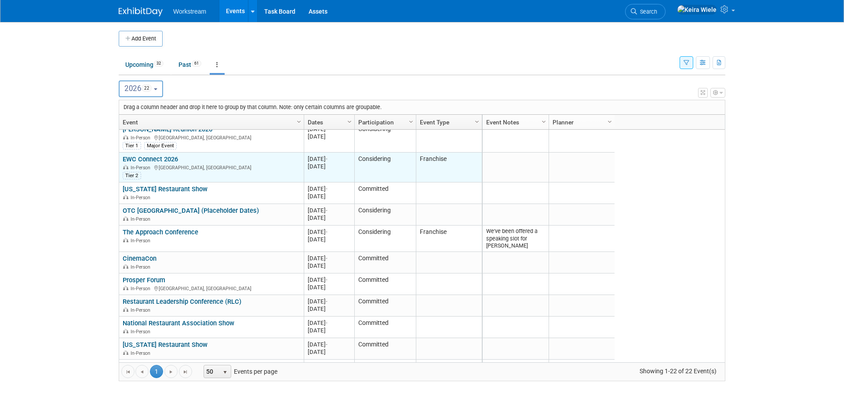
click at [168, 159] on link "EWC Connect 2026" at bounding box center [150, 159] width 55 height 8
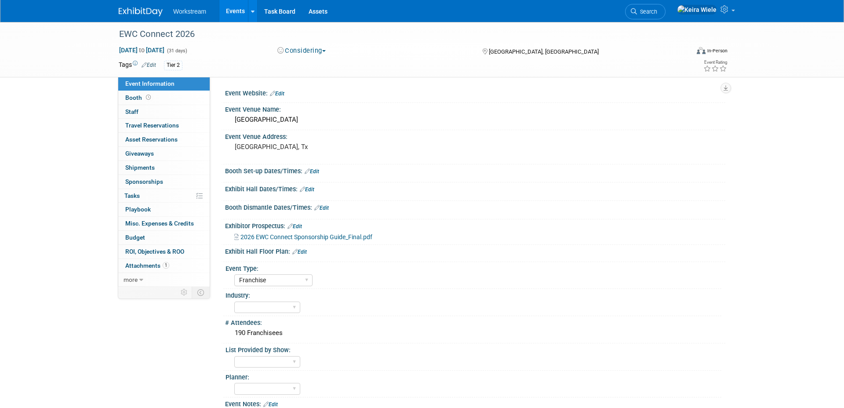
select select "Franchise"
click at [150, 65] on link "Edit" at bounding box center [149, 65] width 15 height 6
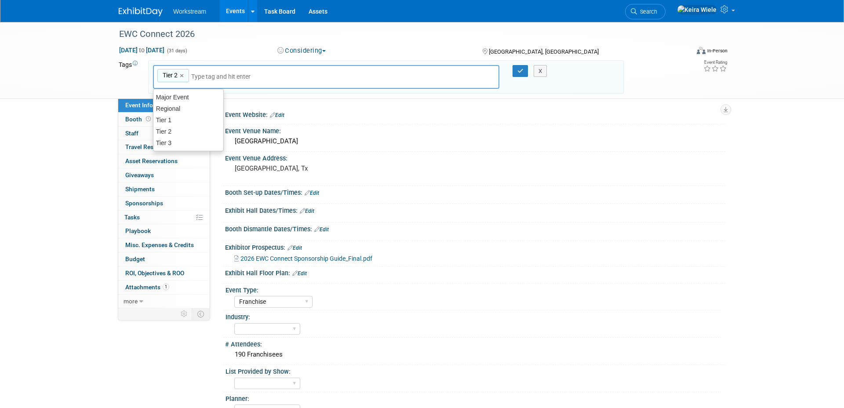
click at [200, 78] on input "text" at bounding box center [226, 76] width 70 height 9
click at [193, 99] on div "Major Event" at bounding box center [188, 97] width 71 height 12
type input "Tier 2, Major Event"
click at [519, 71] on icon "button" at bounding box center [521, 71] width 6 height 6
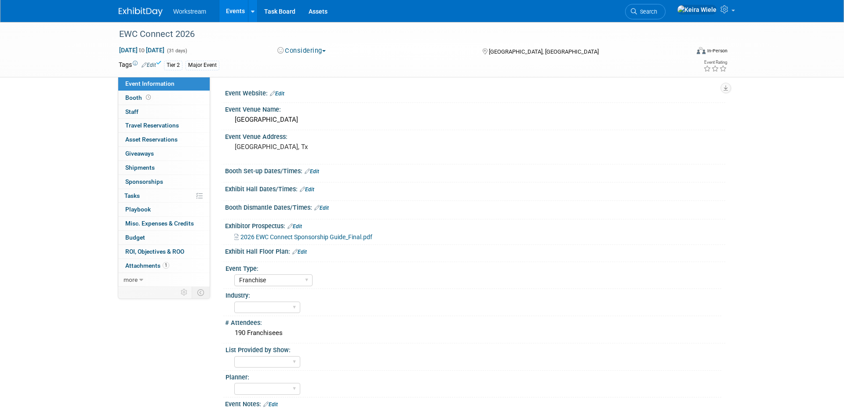
click at [227, 14] on link "Events" at bounding box center [235, 11] width 32 height 22
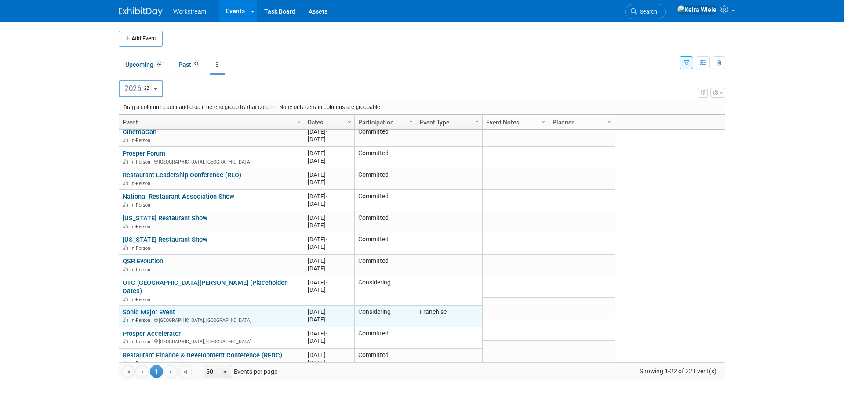
click at [165, 306] on td "Sonic Major Event Sonic Major Event In-Person Orlando, FL" at bounding box center [211, 317] width 185 height 22
click at [162, 308] on link "Sonic Major Event" at bounding box center [149, 312] width 52 height 8
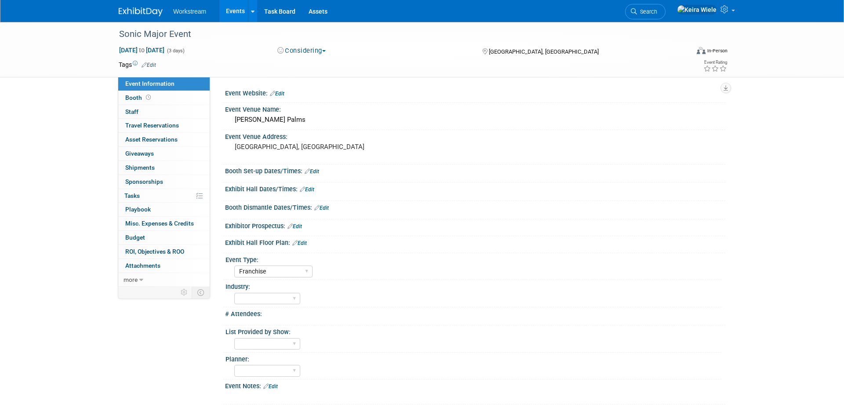
select select "Franchise"
click at [154, 68] on link "Edit" at bounding box center [149, 65] width 15 height 6
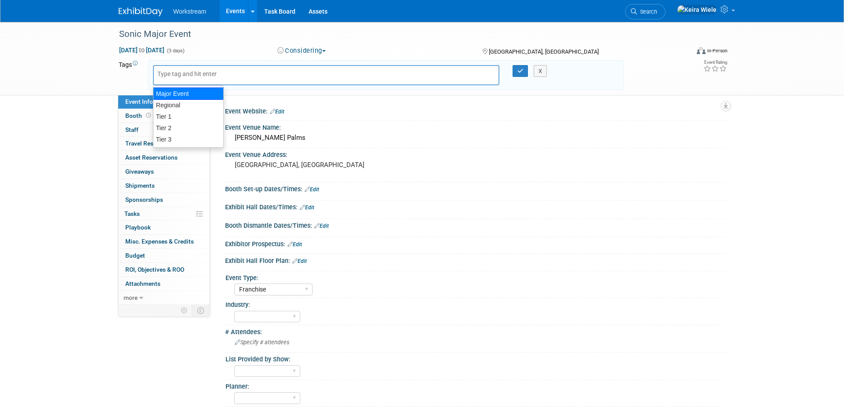
click at [189, 95] on div "Major Event" at bounding box center [188, 94] width 71 height 12
type input "Major Event"
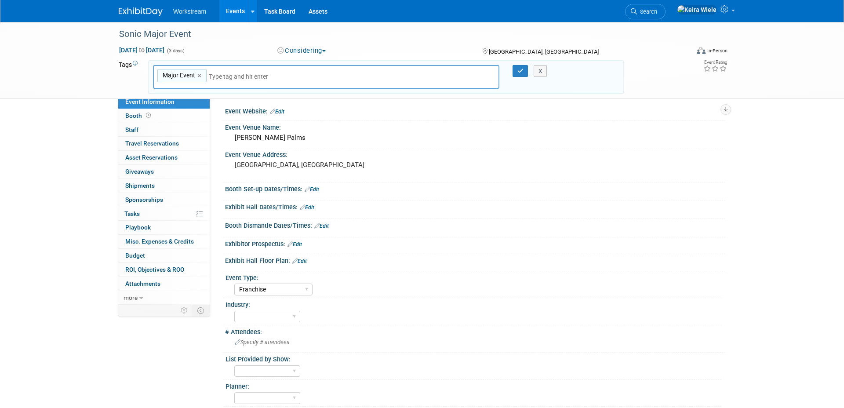
click at [225, 72] on input "text" at bounding box center [270, 76] width 123 height 9
type input "T"
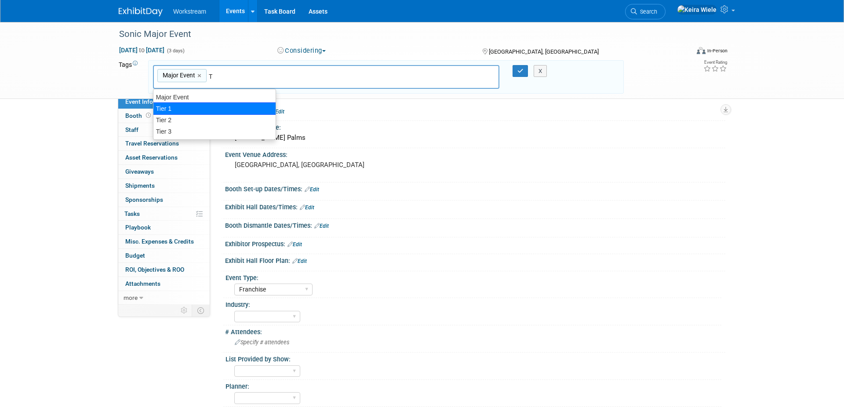
click at [211, 104] on div "Tier 1" at bounding box center [214, 108] width 123 height 12
type input "Major Event, Tier 1"
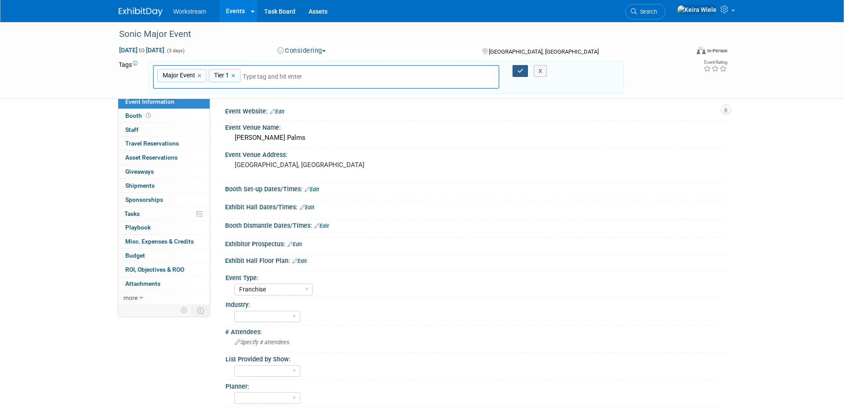
click at [519, 70] on icon "button" at bounding box center [521, 71] width 6 height 6
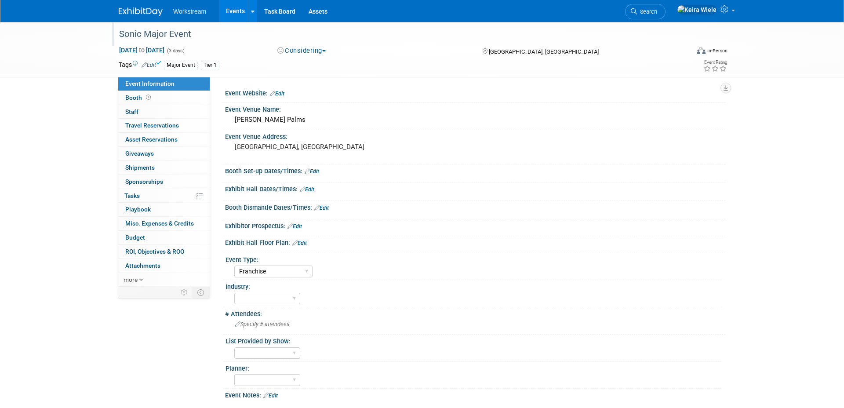
click at [551, 25] on div at bounding box center [399, 25] width 566 height 7
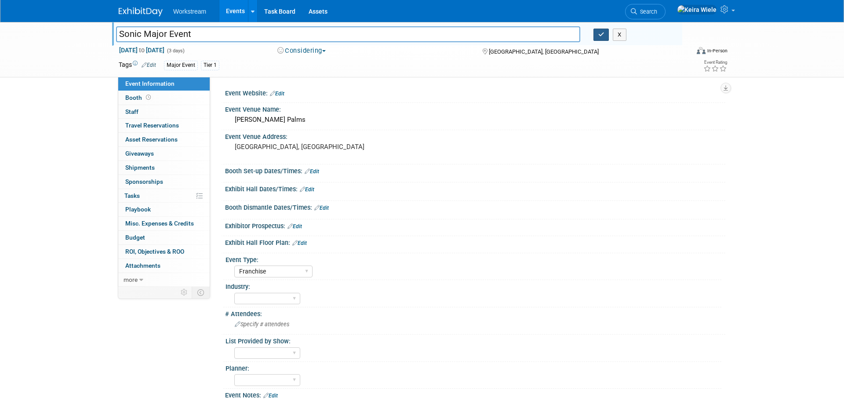
click at [603, 32] on icon "button" at bounding box center [601, 35] width 6 height 6
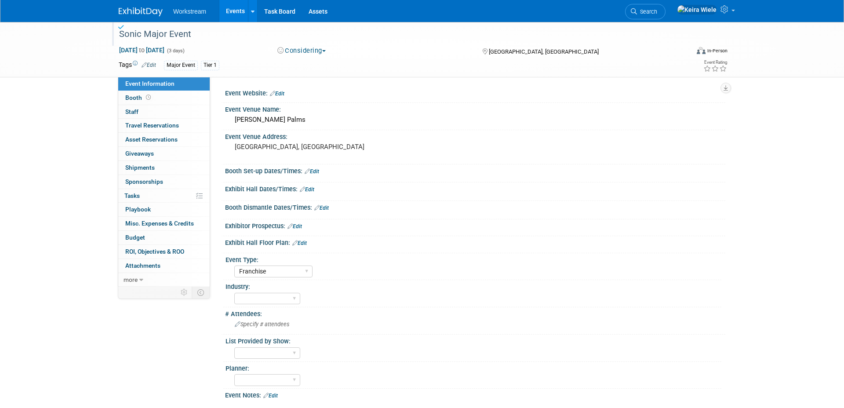
click at [229, 14] on link "Events" at bounding box center [235, 11] width 32 height 22
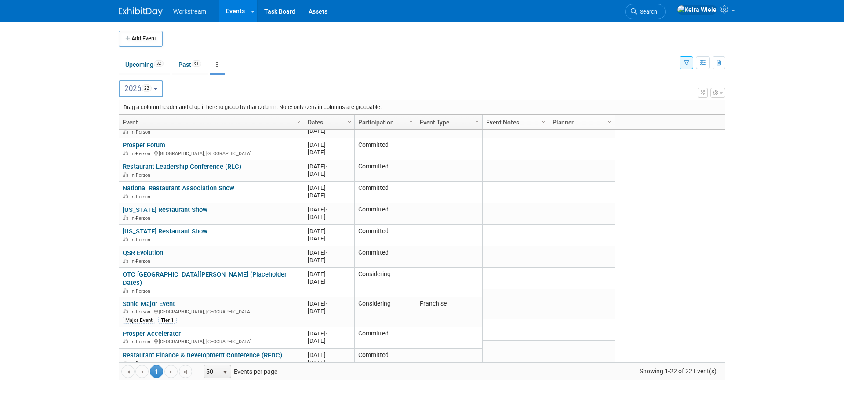
click at [157, 90] on button "2026 22" at bounding box center [141, 88] width 44 height 17
click at [149, 125] on span "67" at bounding box center [151, 127] width 10 height 7
click at [126, 125] on input "2025 67" at bounding box center [123, 127] width 6 height 6
select select "2025"
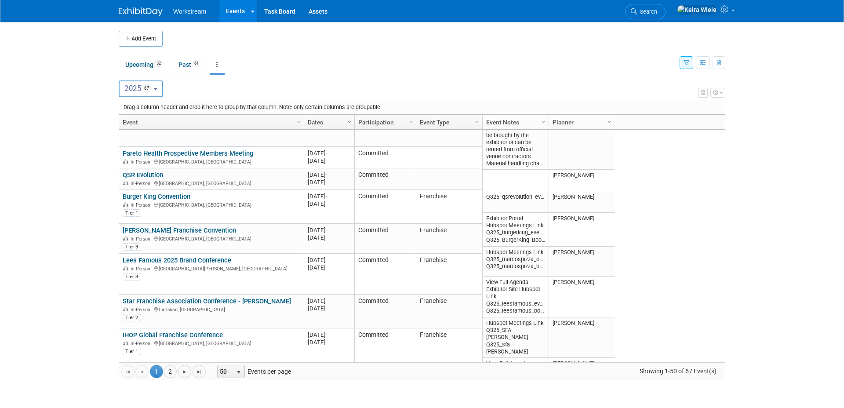
scroll to position [1353, 0]
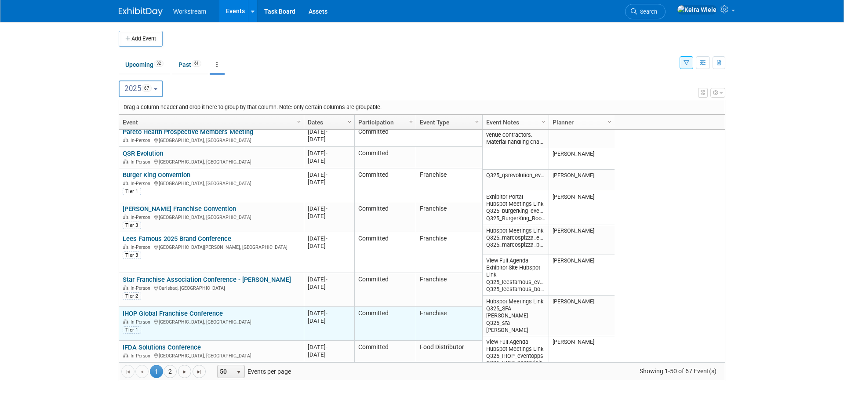
click at [219, 313] on link "IHOP Global Franchise Conference" at bounding box center [173, 314] width 100 height 8
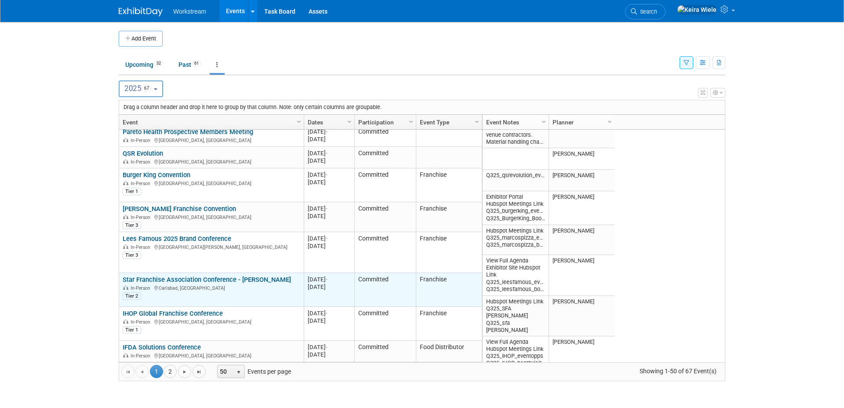
click at [193, 279] on link "Star Franchise Association Conference - [PERSON_NAME]" at bounding box center [207, 280] width 168 height 8
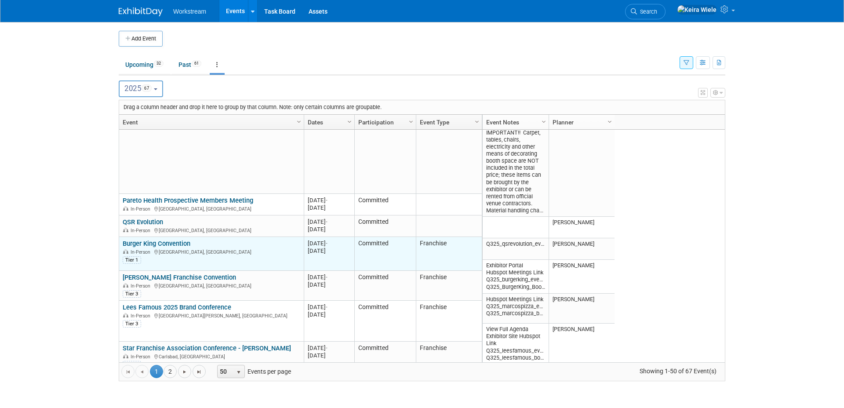
scroll to position [0, 0]
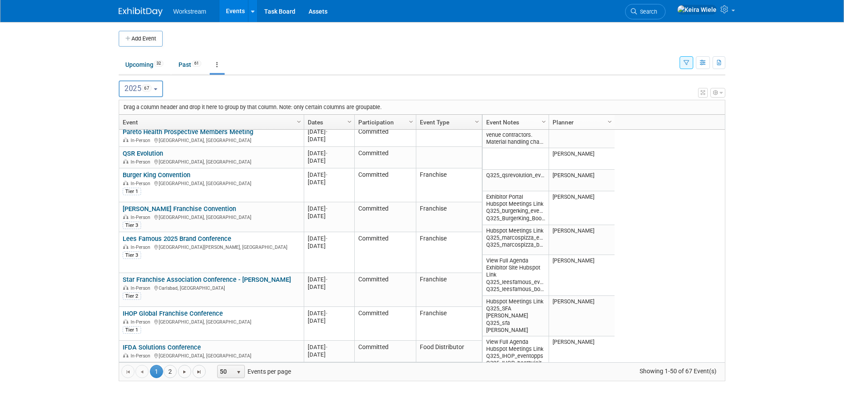
click at [316, 124] on link "Dates" at bounding box center [328, 122] width 41 height 15
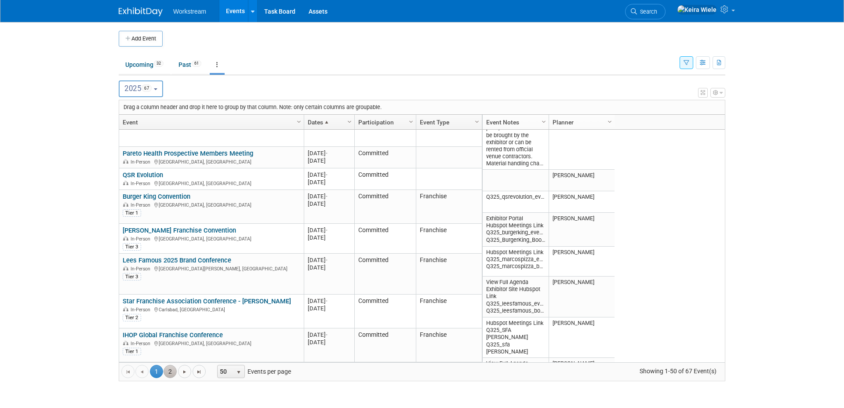
click at [170, 372] on link "2" at bounding box center [170, 371] width 13 height 13
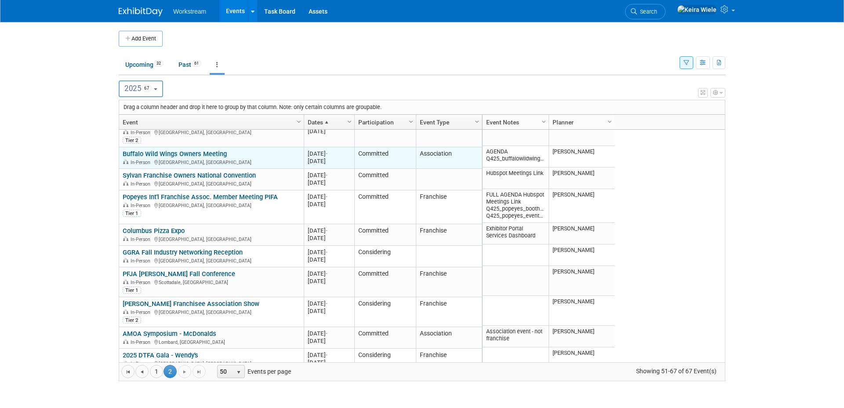
click at [159, 150] on link "Buffalo Wild Wings Owners Meeting" at bounding box center [175, 154] width 104 height 8
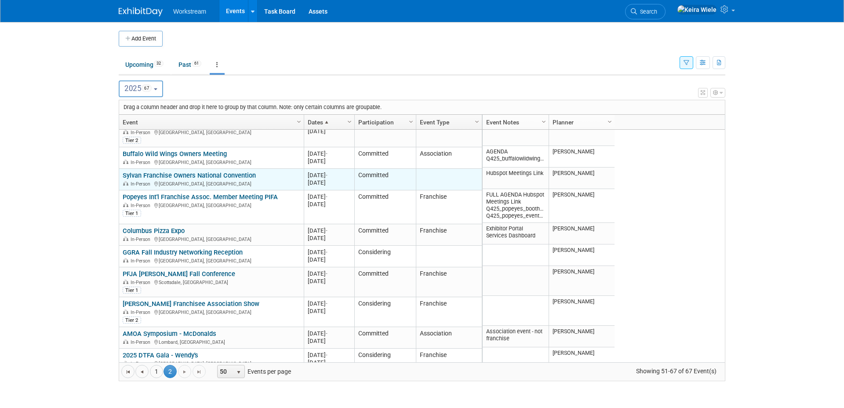
click at [170, 171] on link "Sylvan Franchise Owners National Convention" at bounding box center [189, 175] width 133 height 8
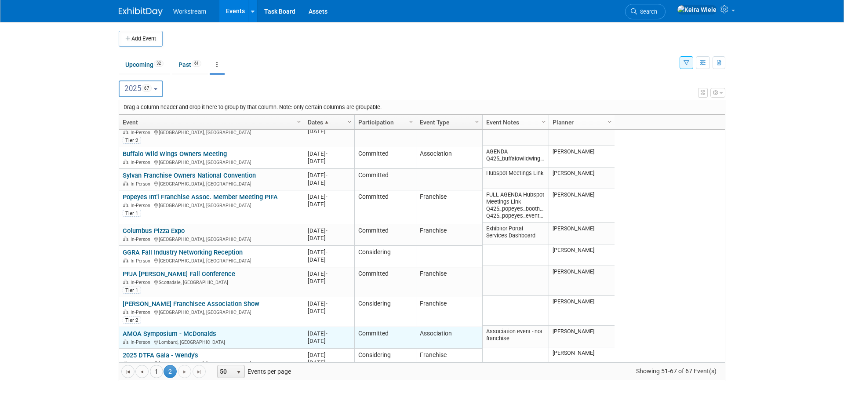
click at [204, 330] on link "AMOA Symposium - McDonalds" at bounding box center [170, 334] width 94 height 8
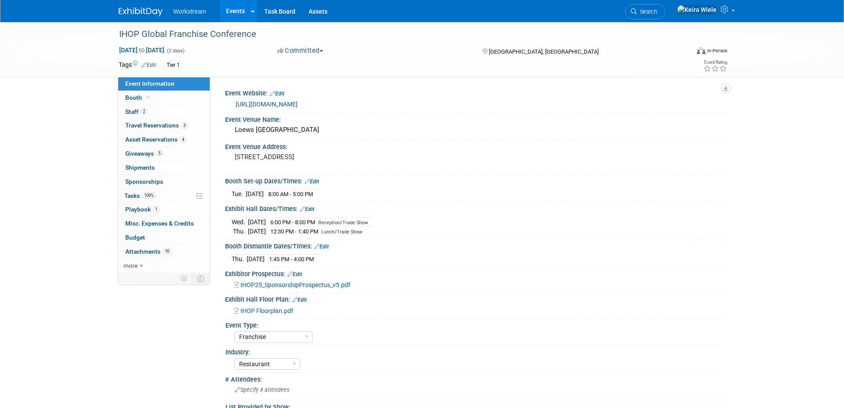
select select "Franchise"
select select "Restaurant"
select select "No"
select select "[PERSON_NAME]"
click at [153, 67] on link "Edit" at bounding box center [149, 65] width 15 height 6
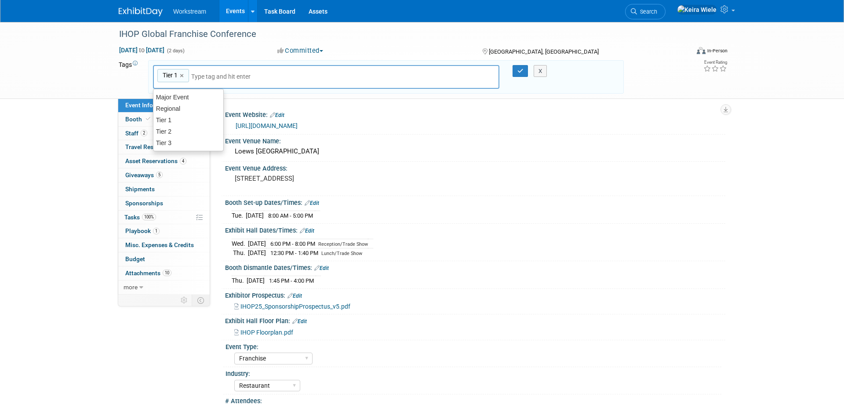
click at [209, 72] on input "text" at bounding box center [226, 76] width 70 height 9
type input "Maj"
click at [197, 100] on div "Major Event" at bounding box center [214, 97] width 122 height 11
type input "Tier 1, Major Event"
click at [517, 65] on button "button" at bounding box center [521, 71] width 16 height 12
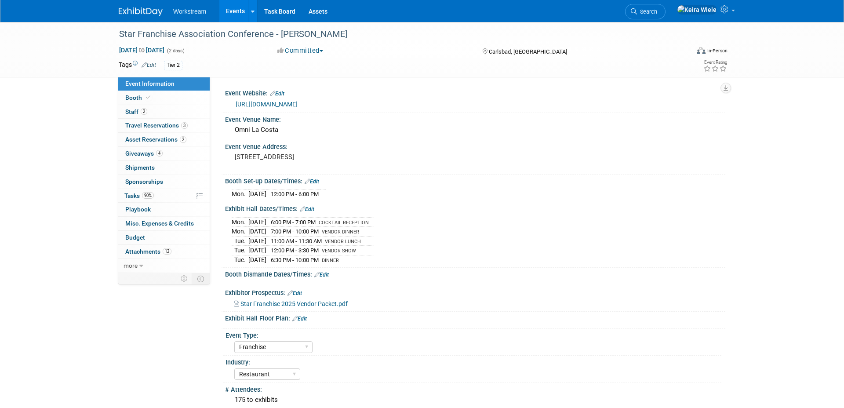
select select "Franchise"
select select "Restaurant"
select select "No"
select select "[PERSON_NAME]"
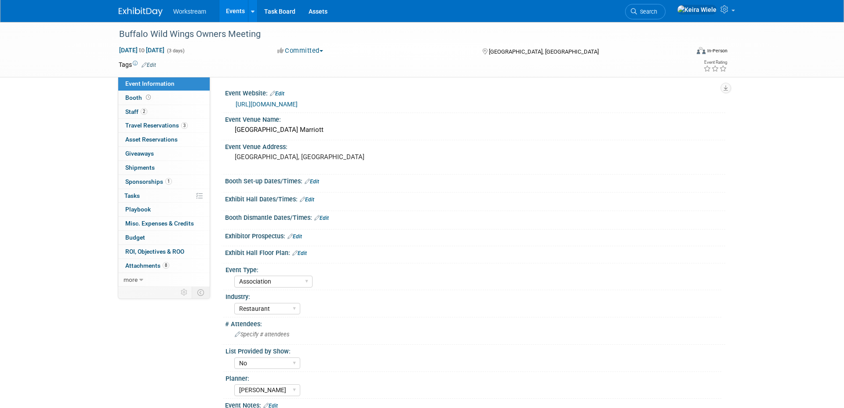
select select "Association"
select select "Restaurant"
select select "No"
select select "[PERSON_NAME]"
click at [149, 60] on td "Tags Edit" at bounding box center [137, 64] width 37 height 9
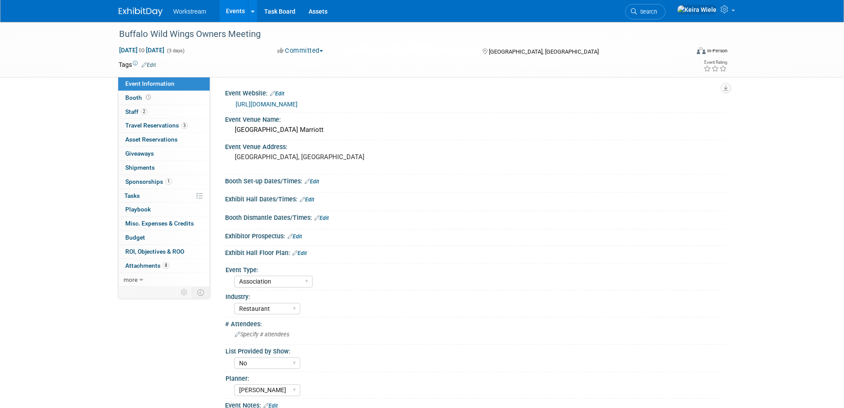
click at [153, 62] on link "Edit" at bounding box center [149, 65] width 15 height 6
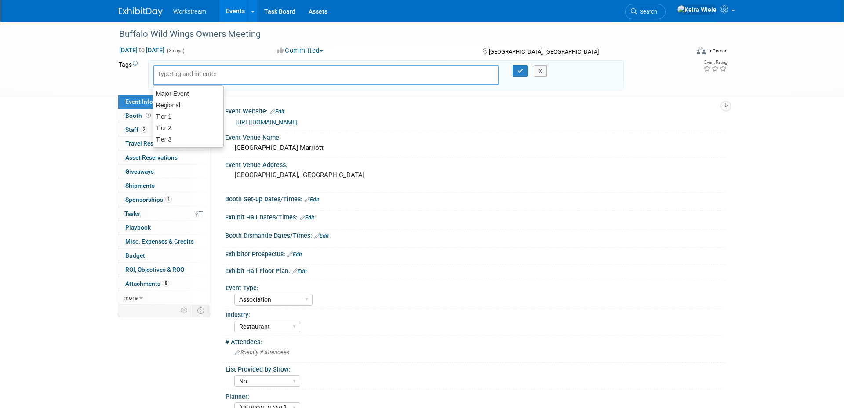
click at [165, 73] on input "text" at bounding box center [192, 73] width 70 height 9
click at [181, 128] on div "Tier 2" at bounding box center [188, 128] width 71 height 12
type input "Tier 2"
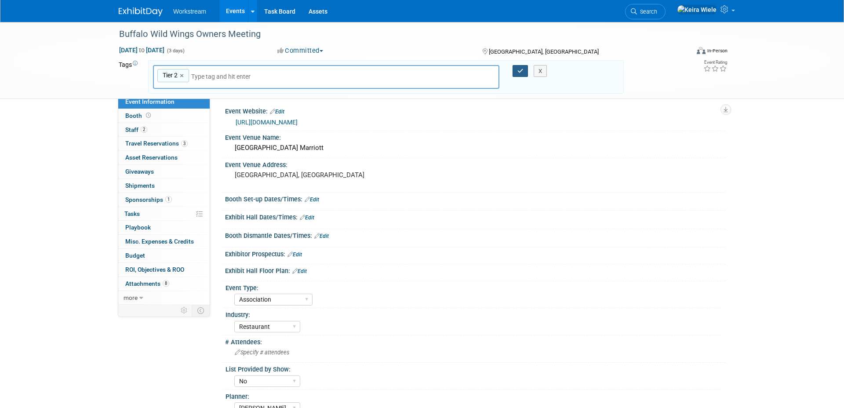
click at [522, 68] on icon "button" at bounding box center [521, 71] width 6 height 6
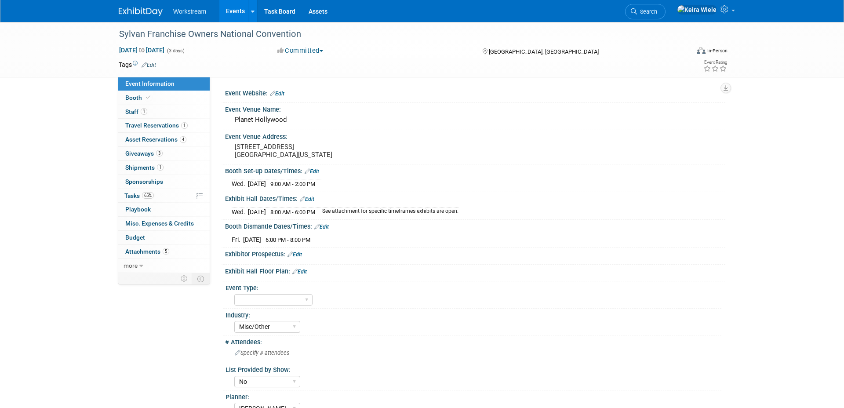
select select "Misc/Other"
select select "No"
select select "[PERSON_NAME]"
click at [153, 61] on span "Edit" at bounding box center [147, 64] width 17 height 7
click at [155, 66] on link "Edit" at bounding box center [149, 65] width 15 height 6
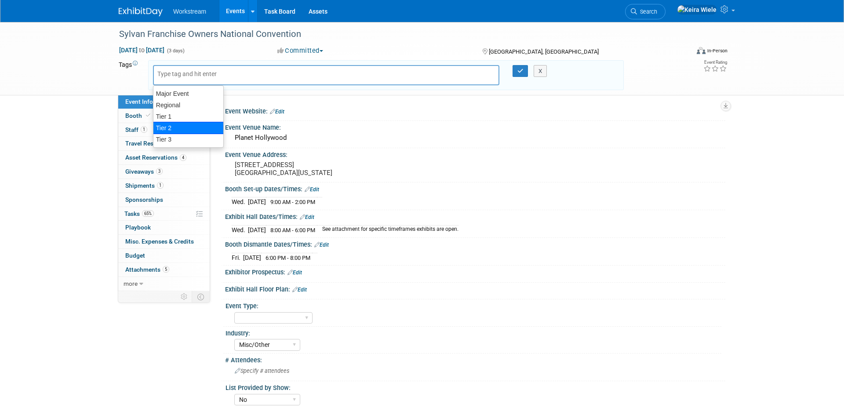
click at [180, 126] on div "Tier 2" at bounding box center [188, 128] width 71 height 12
type input "Tier 2"
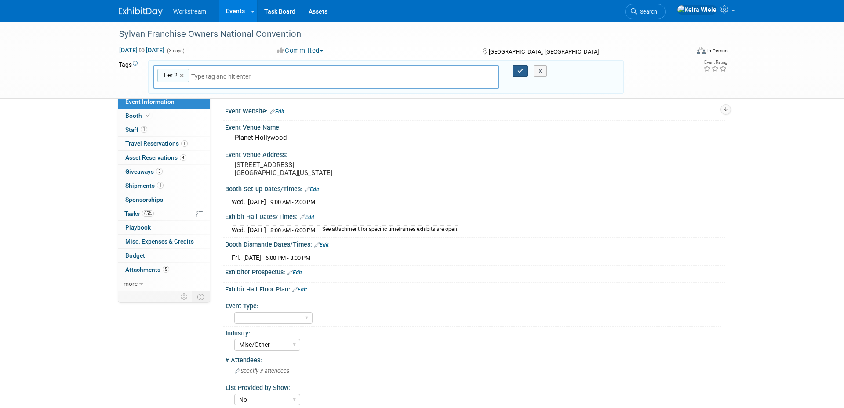
click at [520, 73] on icon "button" at bounding box center [521, 71] width 6 height 6
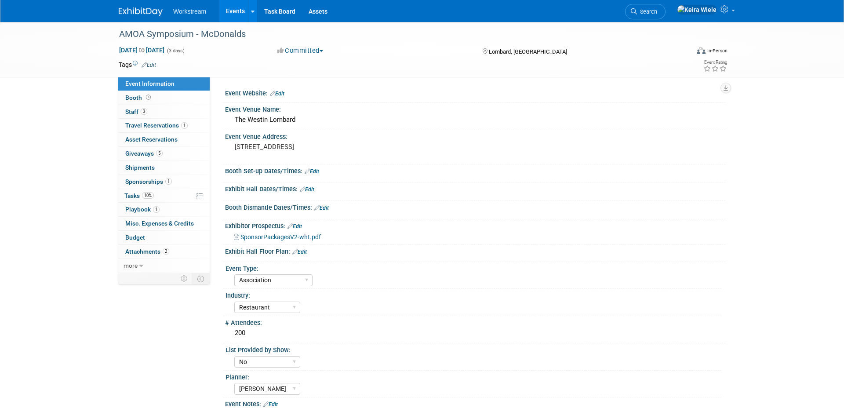
select select "Association"
select select "Restaurant"
select select "No"
select select "[PERSON_NAME]"
click at [149, 64] on link "Edit" at bounding box center [149, 65] width 15 height 6
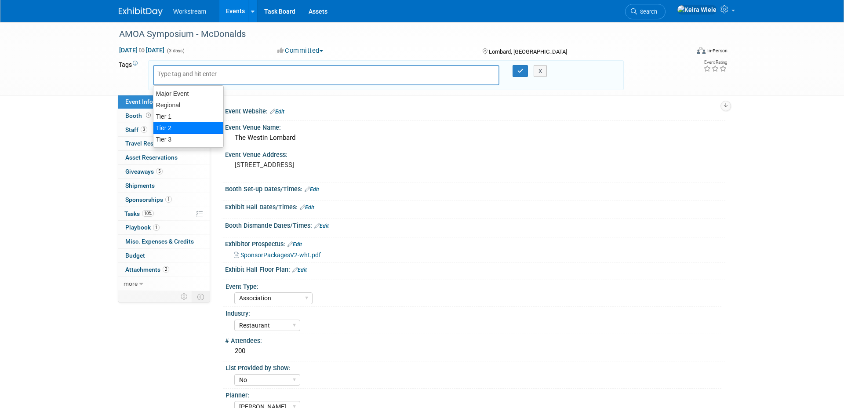
click at [172, 126] on div "Tier 2" at bounding box center [188, 128] width 71 height 12
type input "Tier 2"
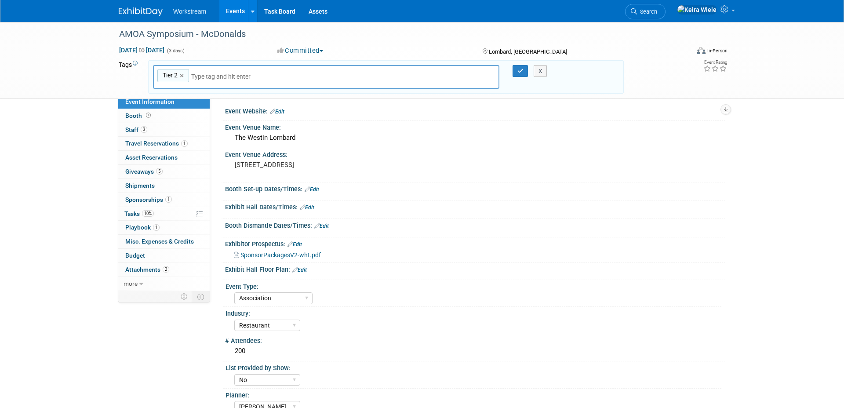
click at [202, 77] on input "text" at bounding box center [252, 76] width 123 height 9
type input "Region"
click at [196, 93] on div "Regional" at bounding box center [214, 97] width 123 height 12
type input "Tier 2, Regional"
click at [518, 72] on icon "button" at bounding box center [521, 71] width 6 height 6
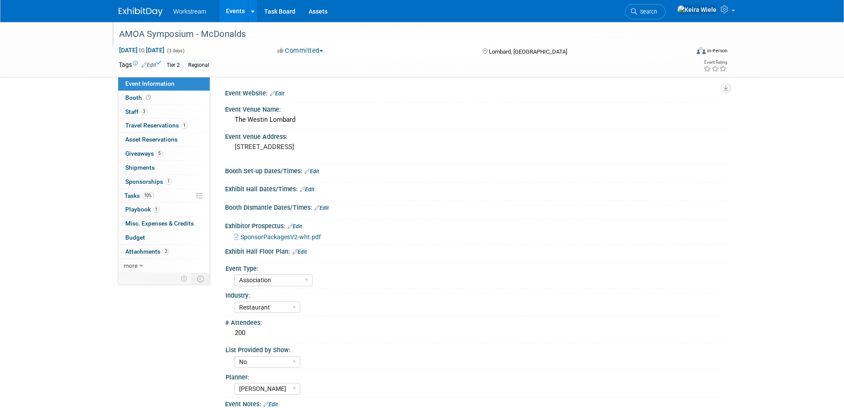
click at [530, 38] on div "AMOA Symposium - McDonalds" at bounding box center [396, 34] width 560 height 16
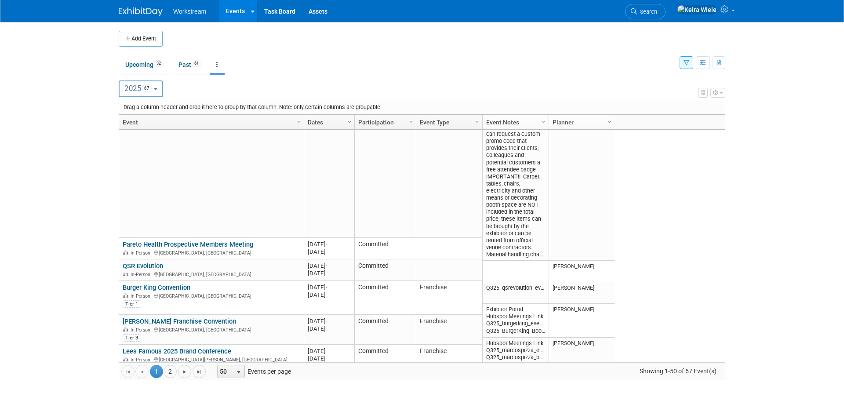
scroll to position [1353, 0]
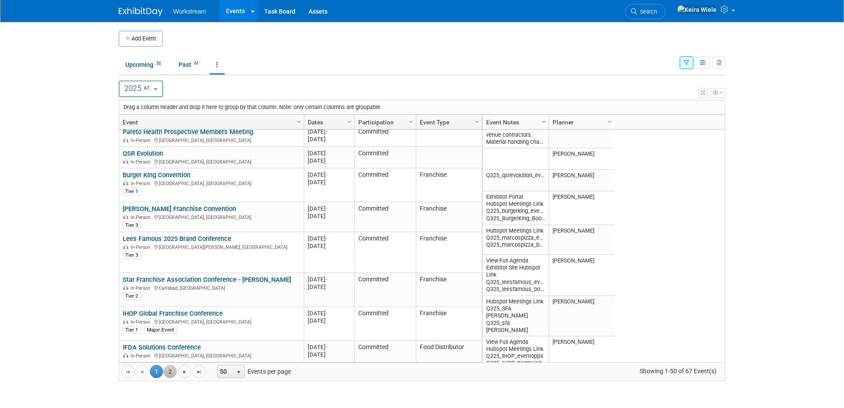
click at [169, 374] on link "2" at bounding box center [170, 371] width 13 height 13
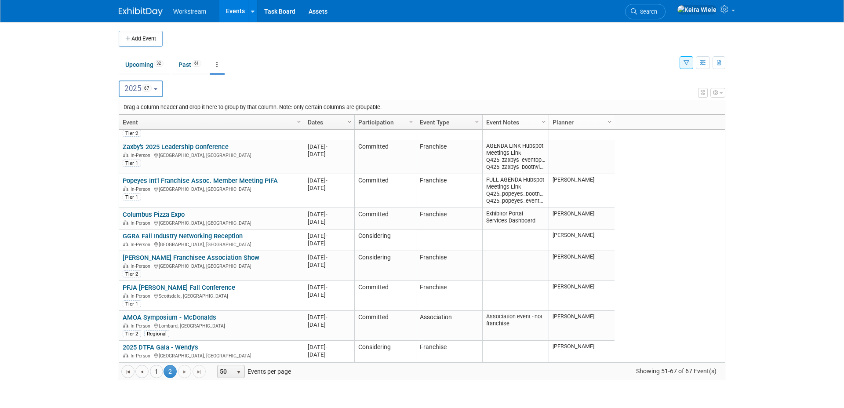
scroll to position [389, 0]
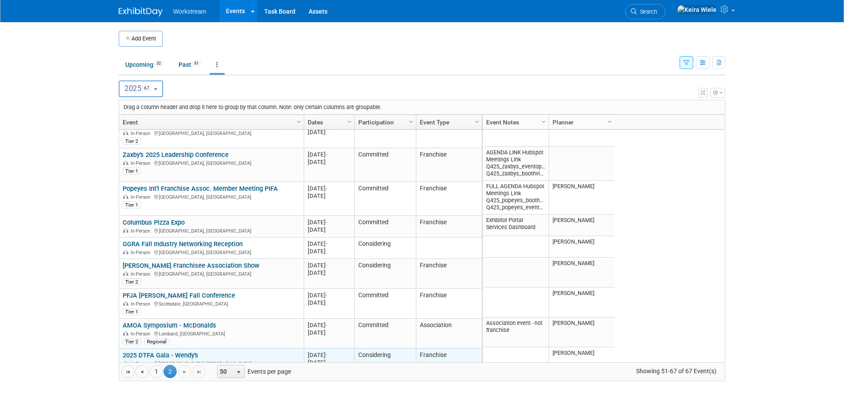
click at [193, 351] on link "2025 DTFA Gala - Wendy's" at bounding box center [161, 355] width 76 height 8
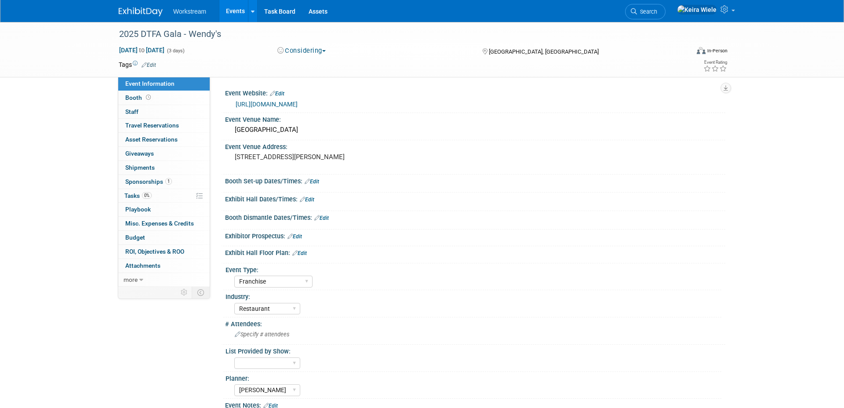
select select "Franchise"
select select "Restaurant"
select select "[PERSON_NAME]"
click at [153, 63] on link "Edit" at bounding box center [149, 65] width 15 height 6
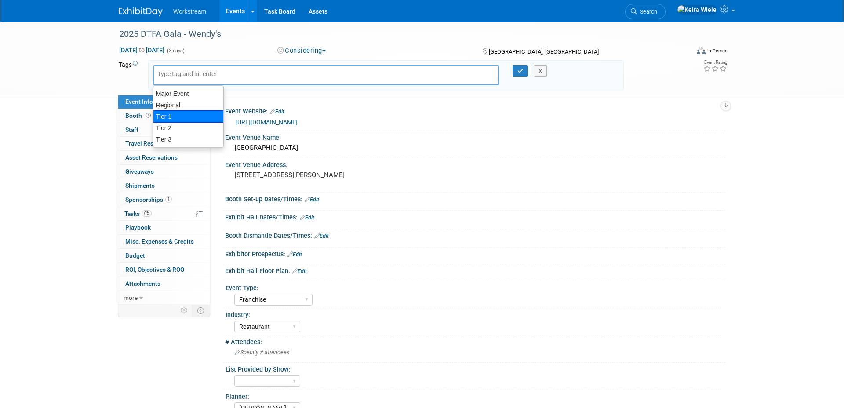
click at [166, 113] on div "Tier 1" at bounding box center [188, 116] width 71 height 12
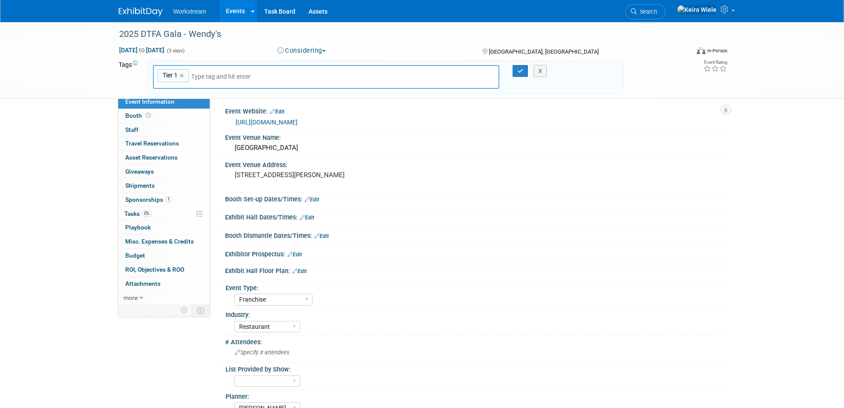
click at [196, 71] on div "Tier 1 Tier 1 ×" at bounding box center [326, 77] width 347 height 24
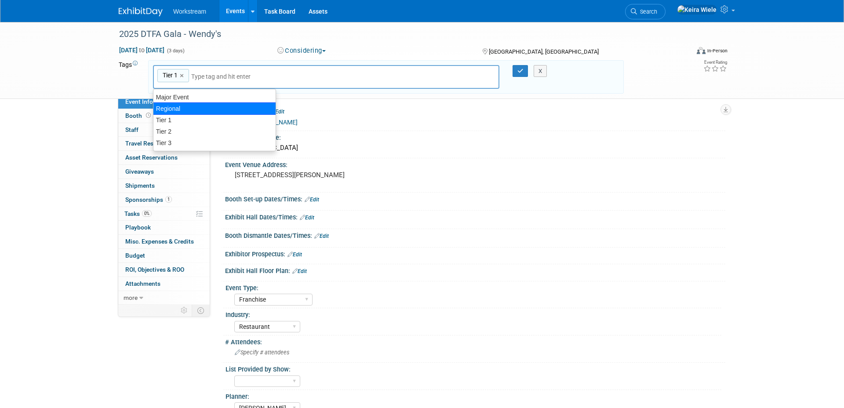
click at [195, 108] on div "Regional" at bounding box center [214, 108] width 123 height 12
type input "Tier 1, Regional"
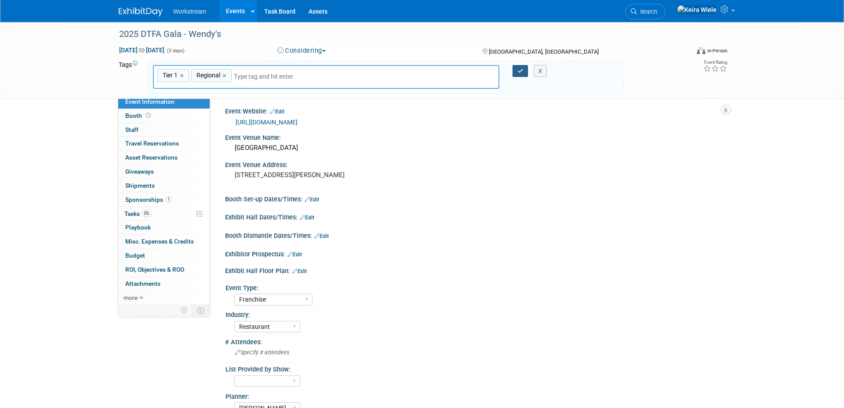
click at [516, 70] on button "button" at bounding box center [521, 71] width 16 height 12
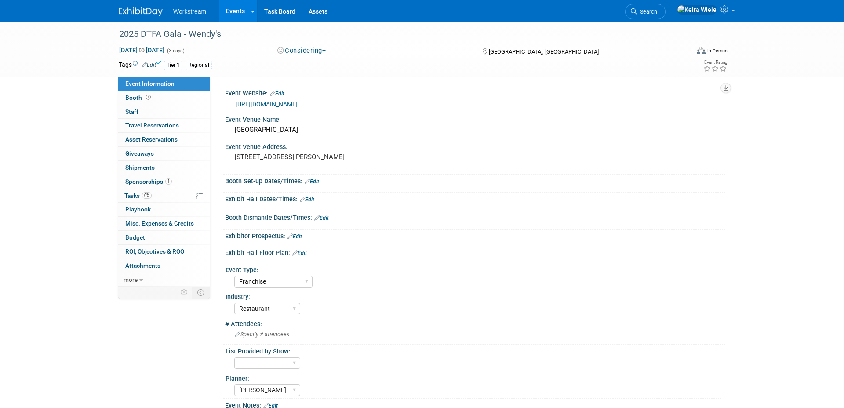
click at [241, 19] on link "Events" at bounding box center [235, 11] width 32 height 22
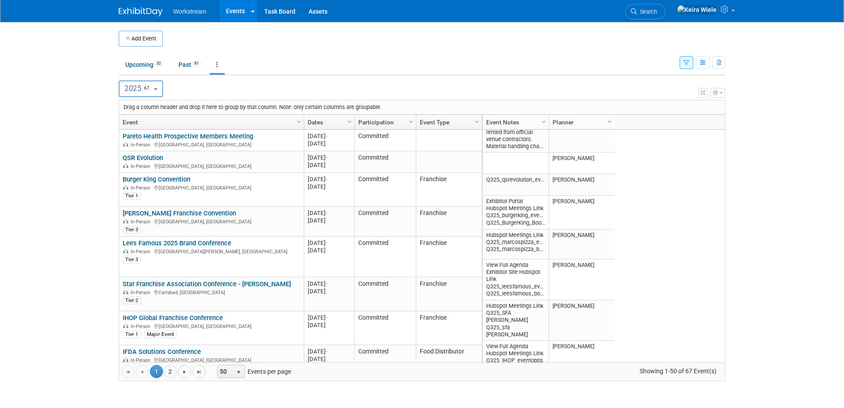
scroll to position [1353, 0]
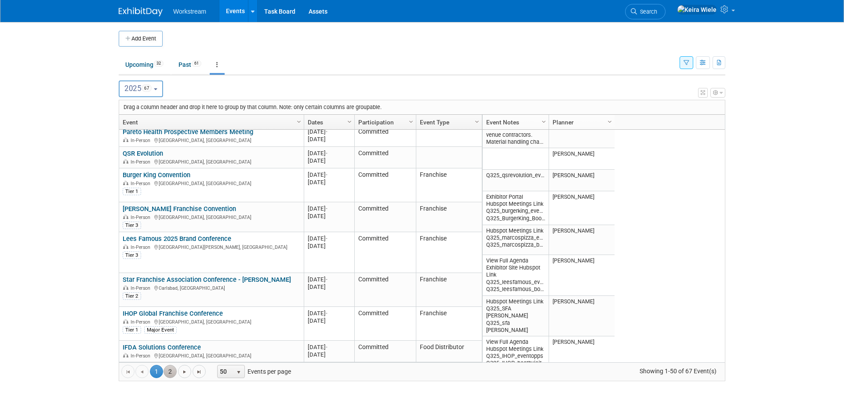
click at [168, 371] on link "2" at bounding box center [170, 371] width 13 height 13
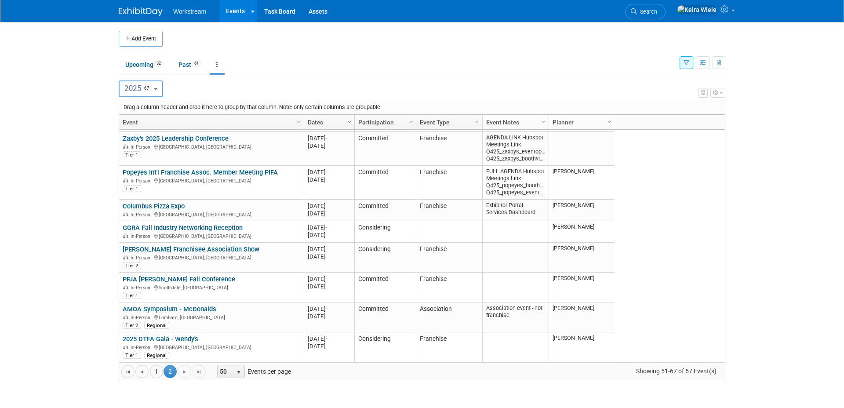
scroll to position [398, 0]
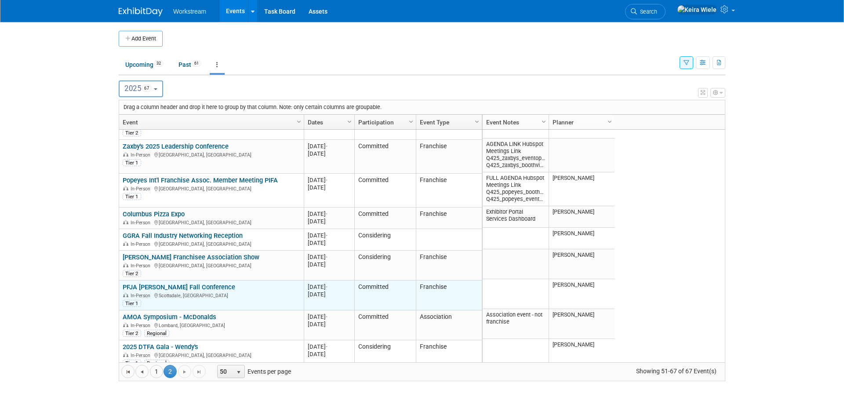
click at [217, 283] on link "PFJA [PERSON_NAME] Fall Conference" at bounding box center [179, 287] width 113 height 8
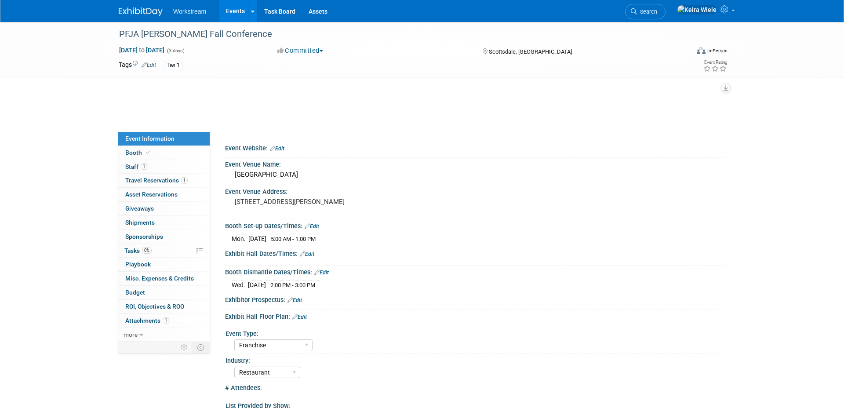
select select "Franchise"
select select "Restaurant"
select select "Yes"
select select "[PERSON_NAME]"
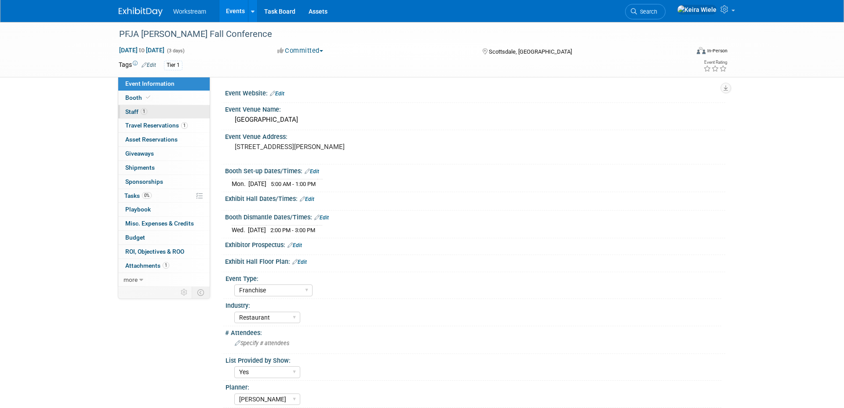
click at [182, 116] on link "1 Staff 1" at bounding box center [163, 112] width 91 height 14
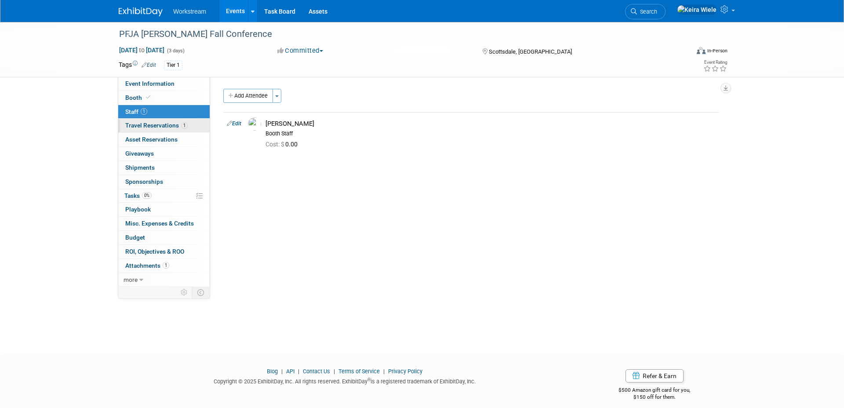
click at [181, 120] on link "1 Travel Reservations 1" at bounding box center [163, 126] width 91 height 14
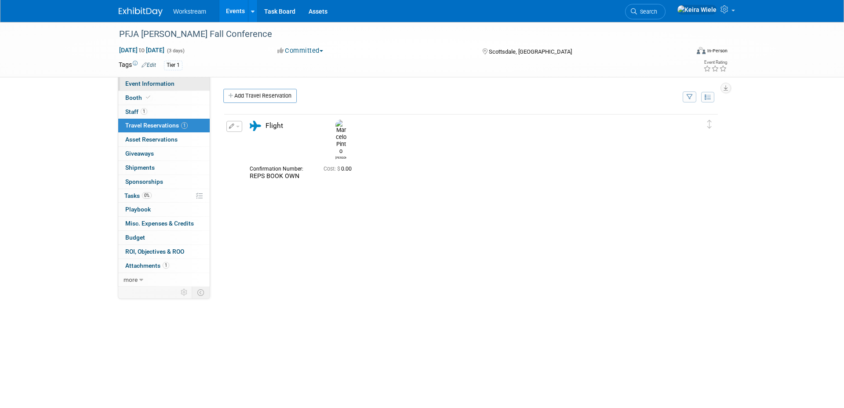
click at [175, 89] on link "Event Information" at bounding box center [163, 84] width 91 height 14
select select "Franchise"
select select "Restaurant"
select select "Yes"
select select "[PERSON_NAME]"
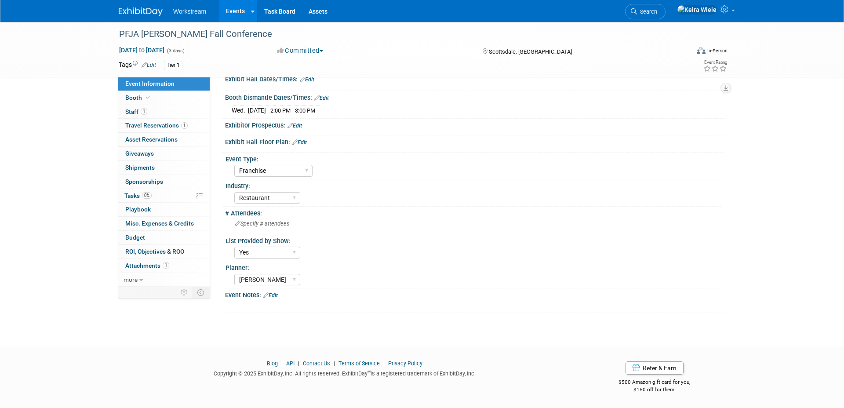
scroll to position [119, 0]
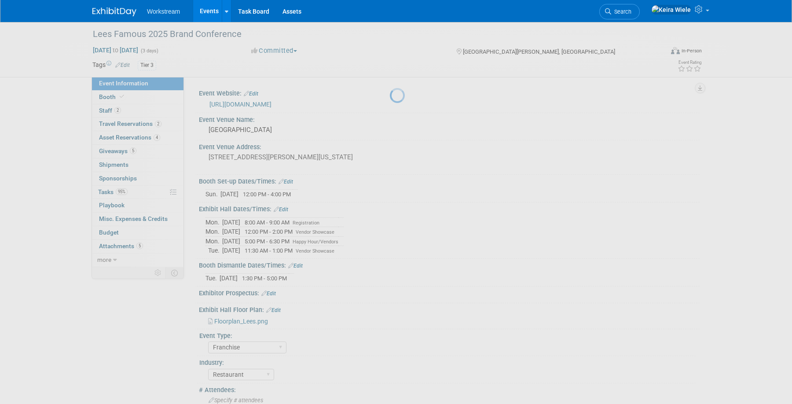
select select "Franchise"
select select "Restaurant"
select select "No"
select select "[PERSON_NAME]"
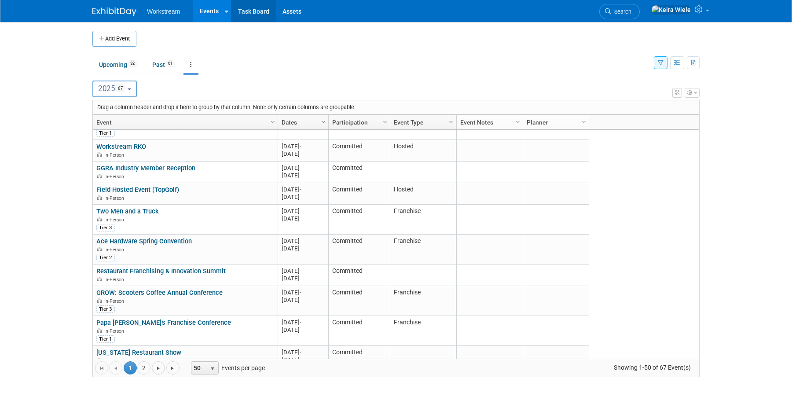
scroll to position [73, 0]
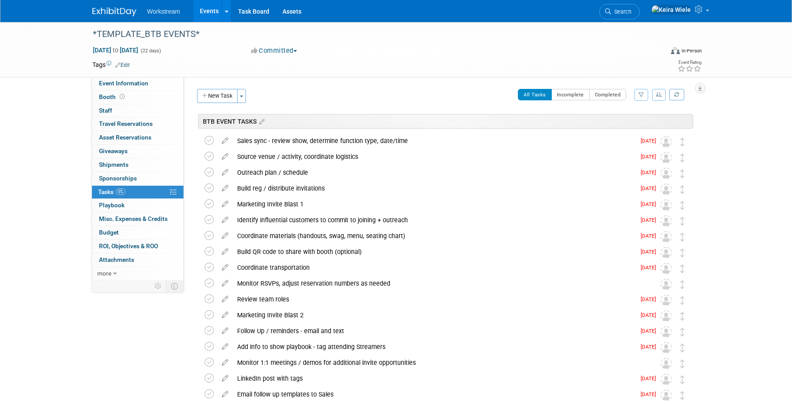
click at [214, 11] on link "Events" at bounding box center [209, 11] width 32 height 22
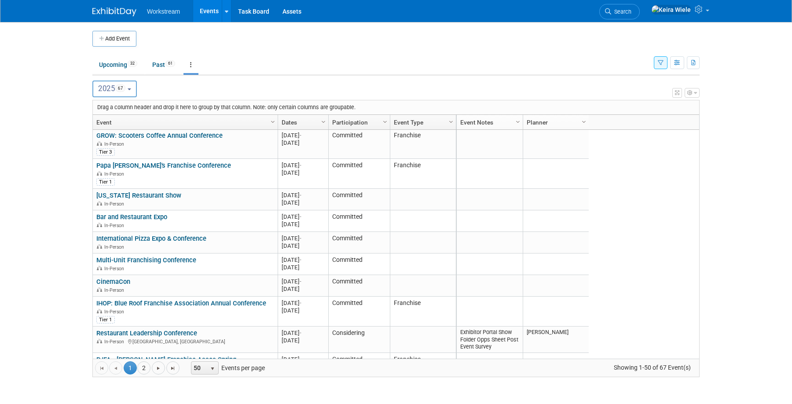
click at [131, 87] on button "2025 67" at bounding box center [114, 88] width 44 height 17
click at [118, 144] on label "2026 22" at bounding box center [115, 146] width 37 height 15
click at [100, 144] on input "2026 22" at bounding box center [97, 145] width 6 height 6
select select "2026"
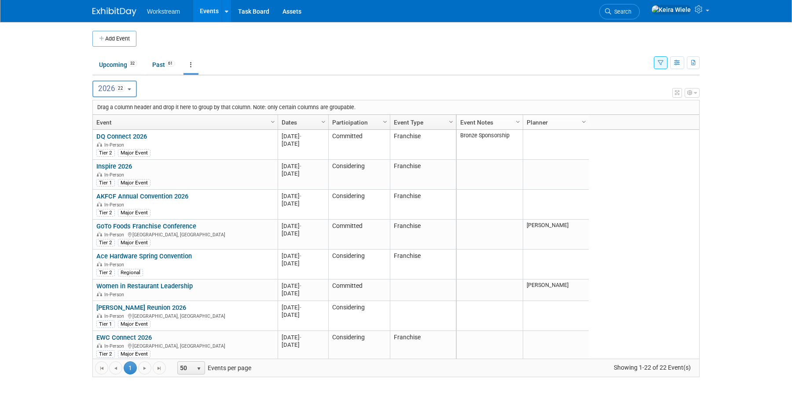
click at [659, 65] on button "button" at bounding box center [660, 62] width 14 height 13
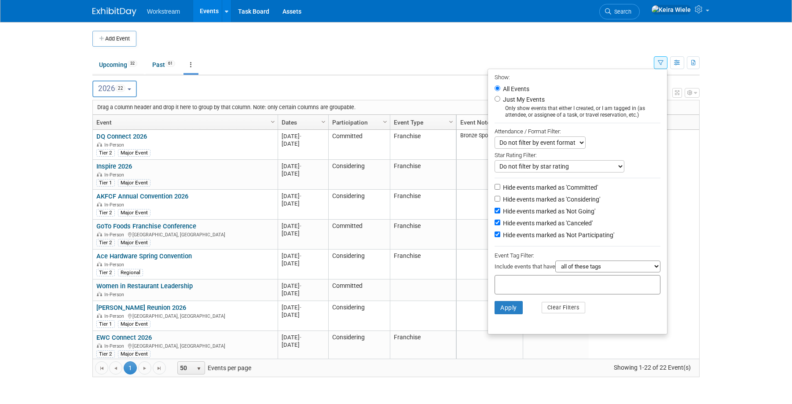
click at [714, 140] on body "Workstream Events Add Event Bulk Upload Events Shareable Event Boards Recently …" at bounding box center [396, 202] width 792 height 404
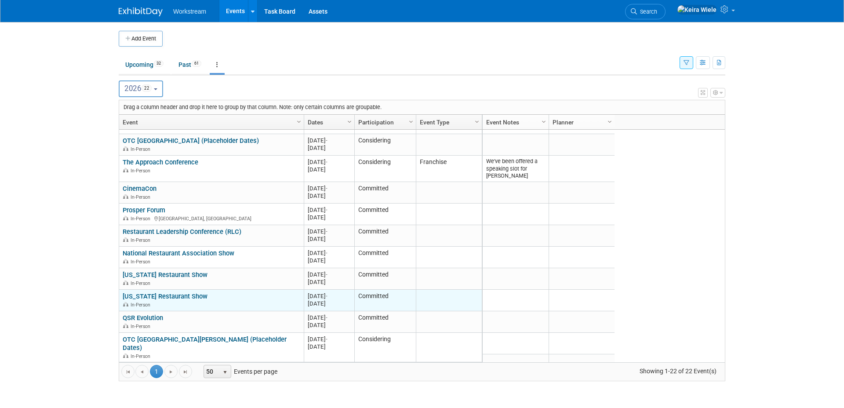
scroll to position [249, 0]
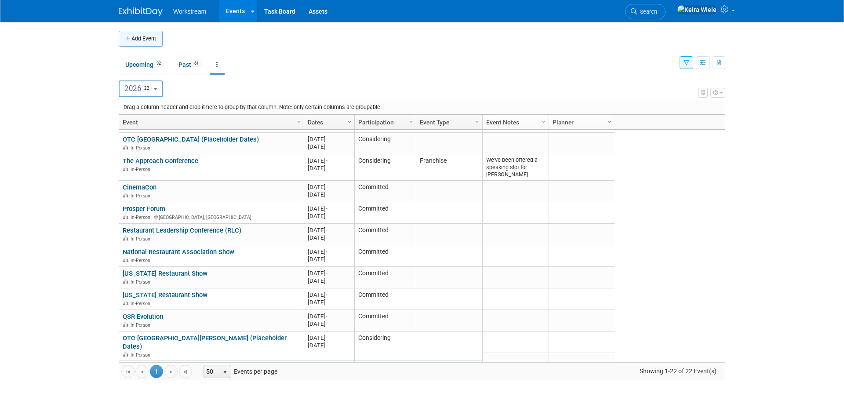
click at [148, 37] on button "Add Event" at bounding box center [141, 39] width 44 height 16
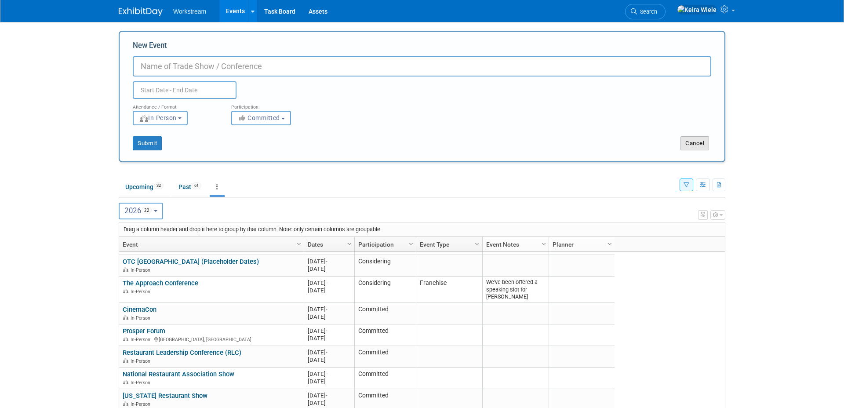
click at [704, 143] on button "Cancel" at bounding box center [695, 143] width 29 height 14
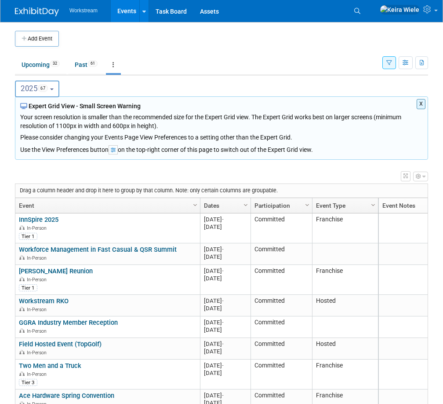
scroll to position [73, 0]
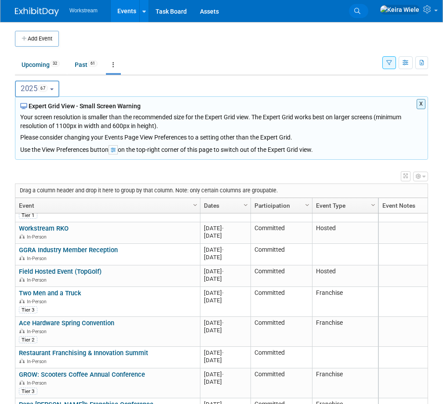
click at [368, 7] on link "Search" at bounding box center [358, 11] width 19 height 14
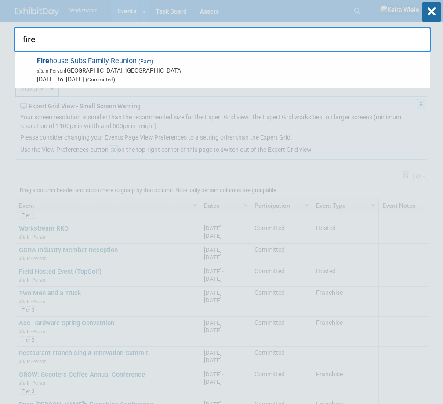
type input "fire"
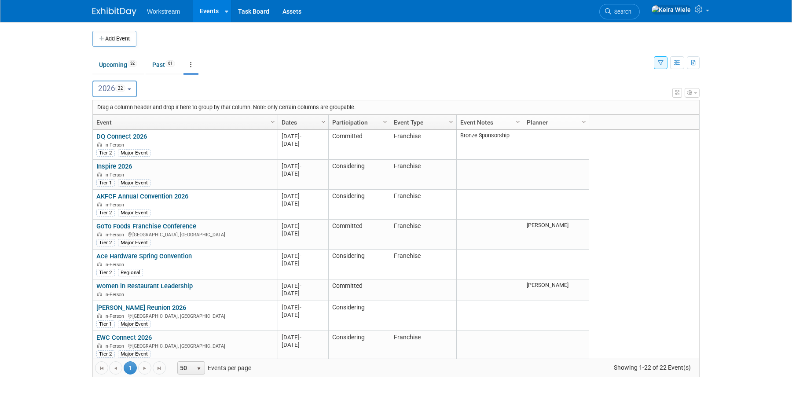
scroll to position [317, 0]
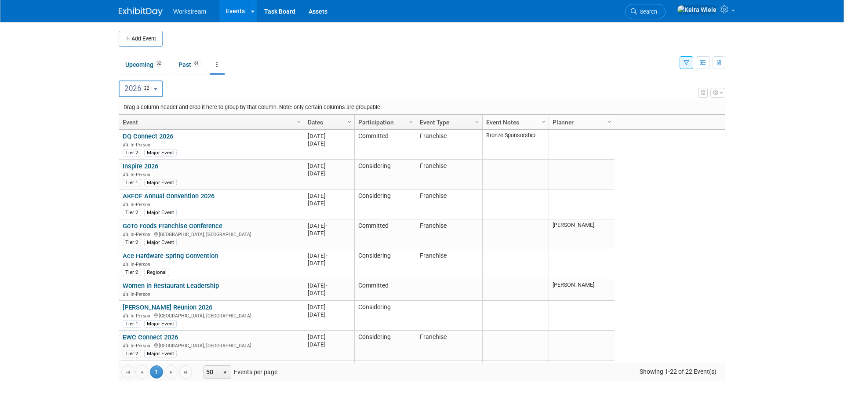
click at [163, 92] on button "2026 22" at bounding box center [141, 88] width 44 height 17
click at [150, 124] on span "67" at bounding box center [151, 127] width 10 height 7
click at [126, 124] on input "2025 67" at bounding box center [123, 127] width 6 height 6
select select "2025"
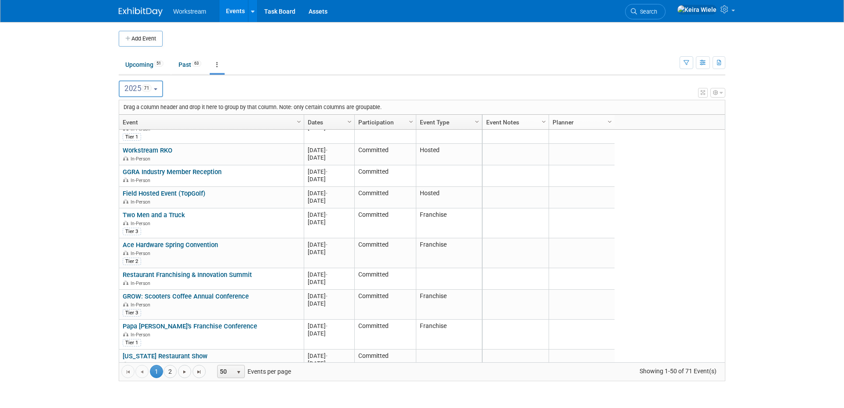
scroll to position [73, 0]
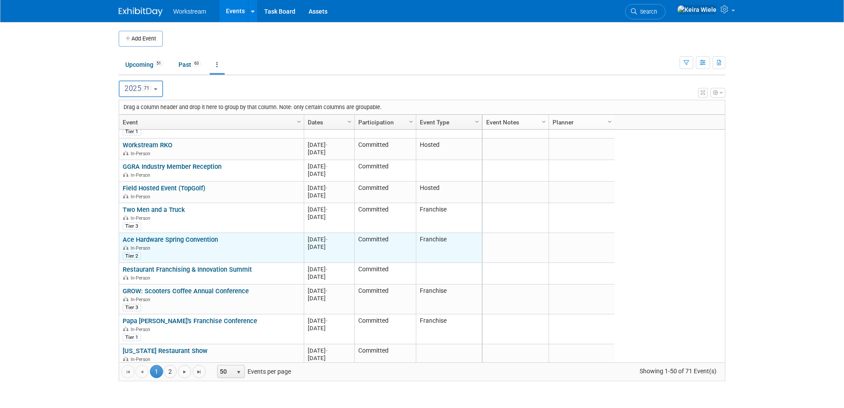
click at [217, 241] on link "Ace Hardware Spring Convention" at bounding box center [170, 240] width 95 height 8
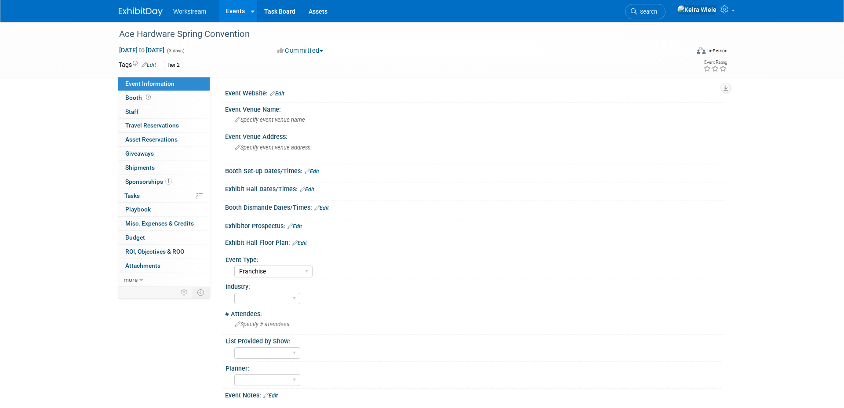
select select "Franchise"
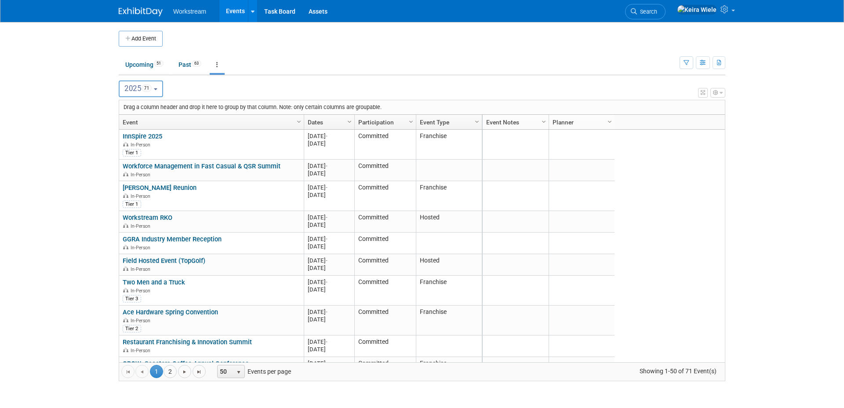
click at [154, 81] on button "2025 71" at bounding box center [141, 88] width 44 height 17
click at [149, 149] on label "2026 39" at bounding box center [142, 146] width 37 height 15
click at [126, 148] on input "2026 39" at bounding box center [123, 145] width 6 height 6
select select "2026"
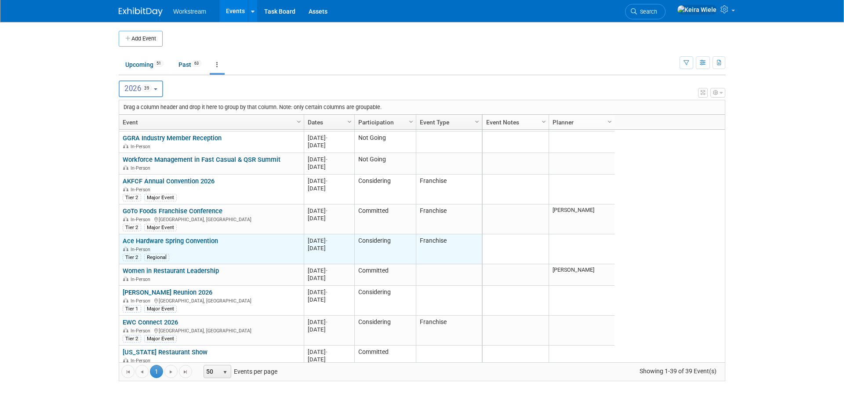
click at [207, 244] on link "Ace Hardware Spring Convention" at bounding box center [170, 241] width 95 height 8
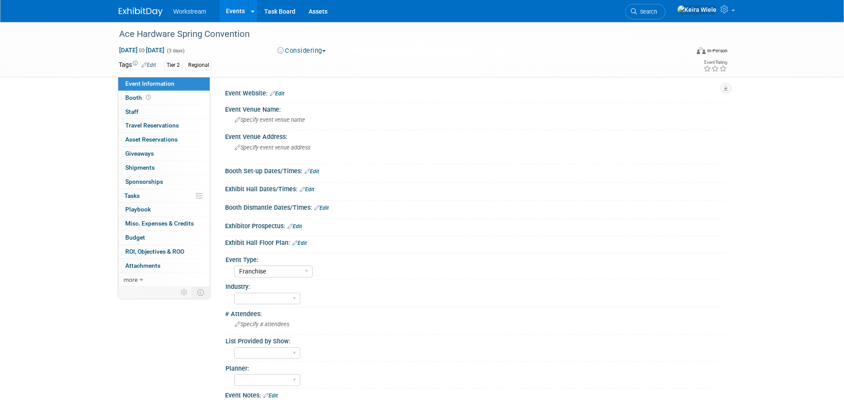
select select "Franchise"
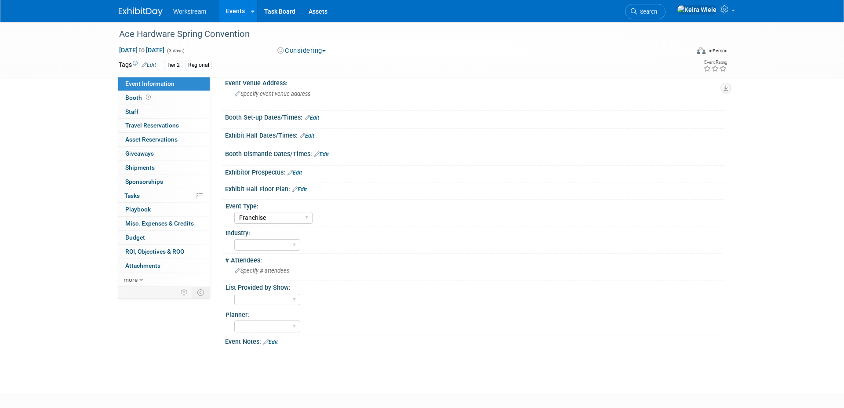
scroll to position [101, 0]
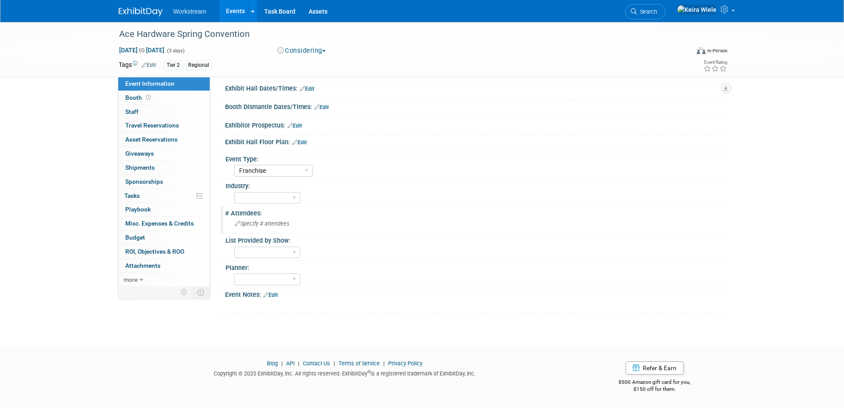
click at [267, 223] on span "Specify # attendees" at bounding box center [262, 223] width 55 height 7
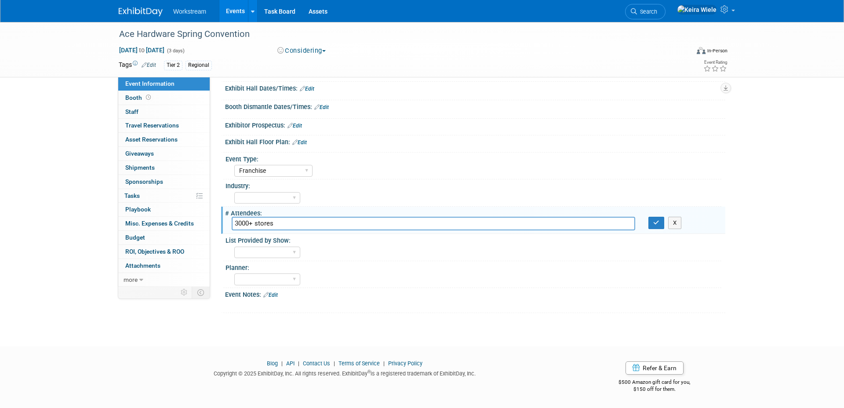
type input "3000+ stores"
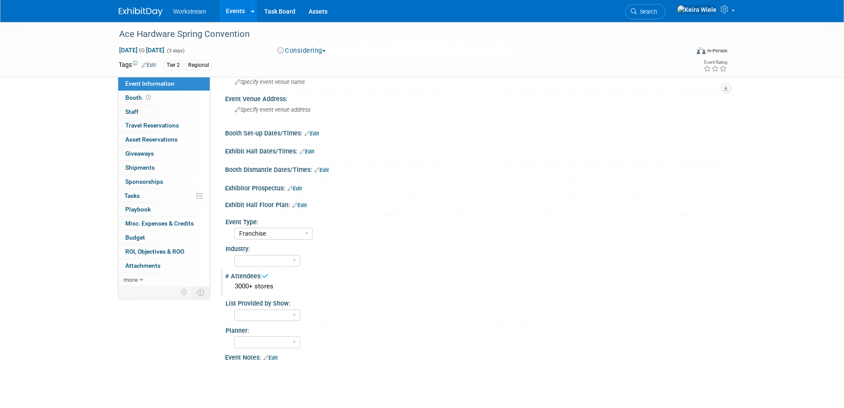
scroll to position [0, 0]
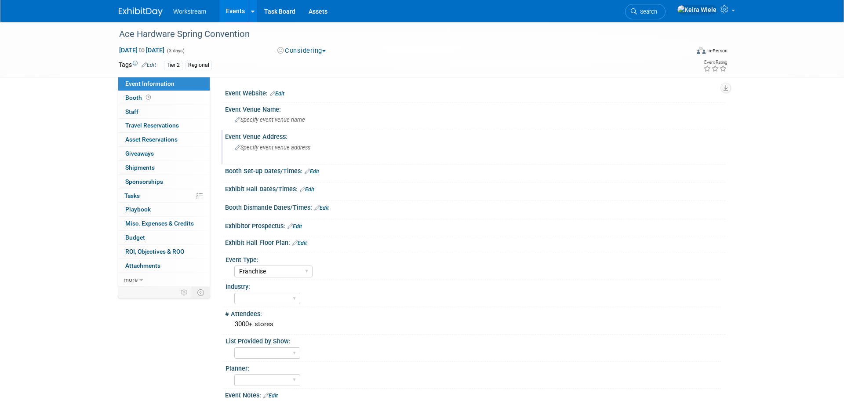
click at [287, 151] on div "Specify event venue address" at bounding box center [329, 151] width 195 height 20
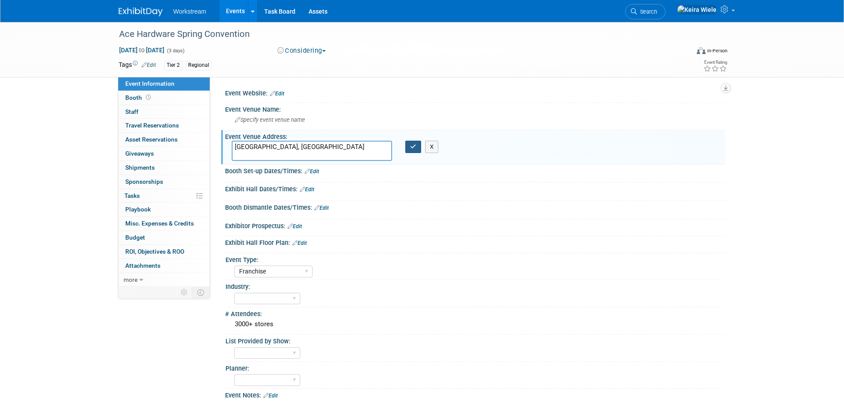
type textarea "[GEOGRAPHIC_DATA], [GEOGRAPHIC_DATA]"
click at [409, 146] on button "button" at bounding box center [413, 147] width 16 height 12
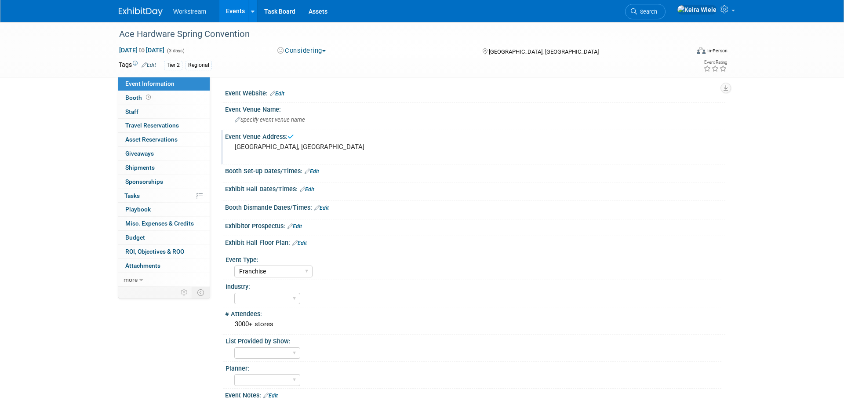
scroll to position [101, 0]
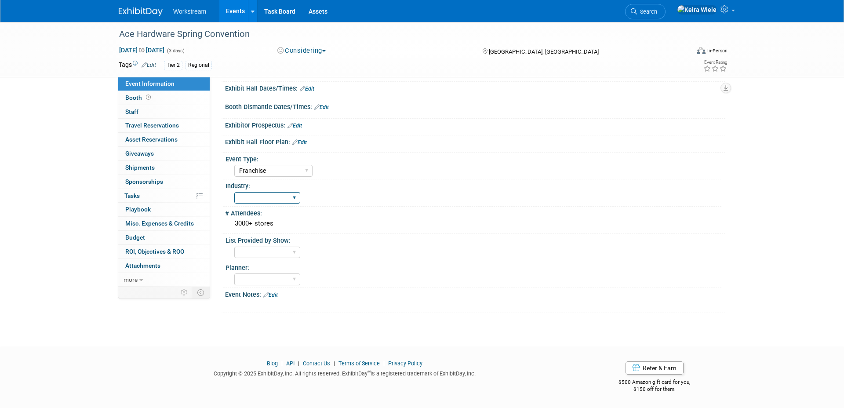
click at [271, 194] on select "Accounting Broker/Benefits Restaurant Healthcare Hospitality Misc/Other" at bounding box center [267, 198] width 66 height 12
click at [234, 192] on select "Accounting Broker/Benefits Restaurant Healthcare Hospitality Misc/Other" at bounding box center [267, 198] width 66 height 12
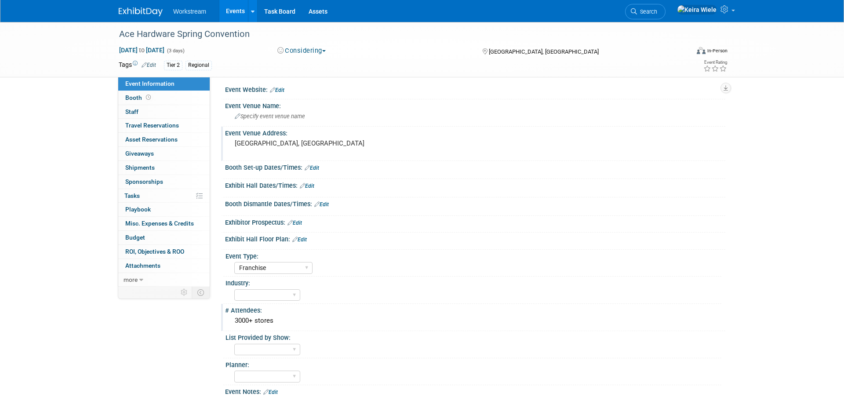
scroll to position [0, 0]
